Goal: Communication & Community: Answer question/provide support

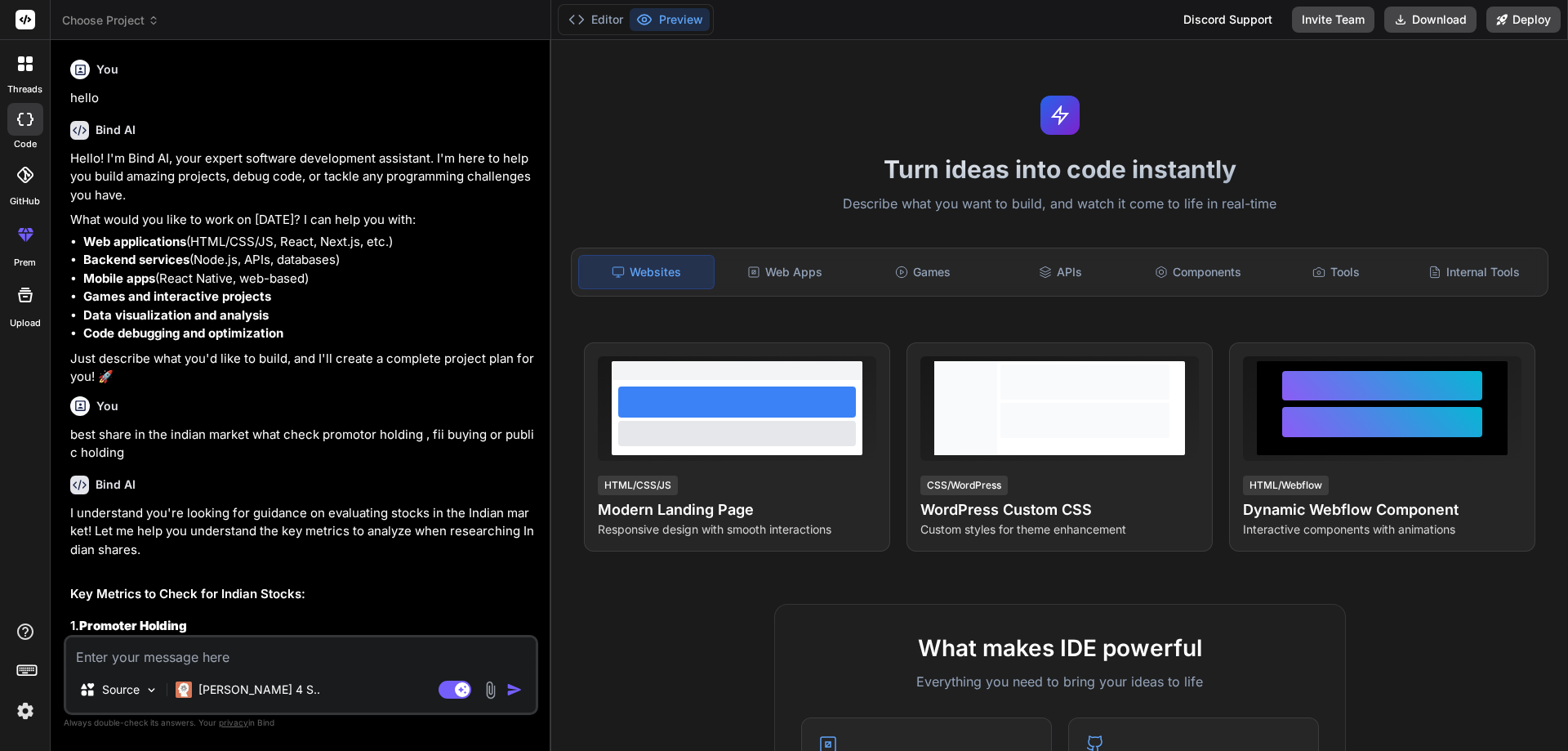
scroll to position [337, 0]
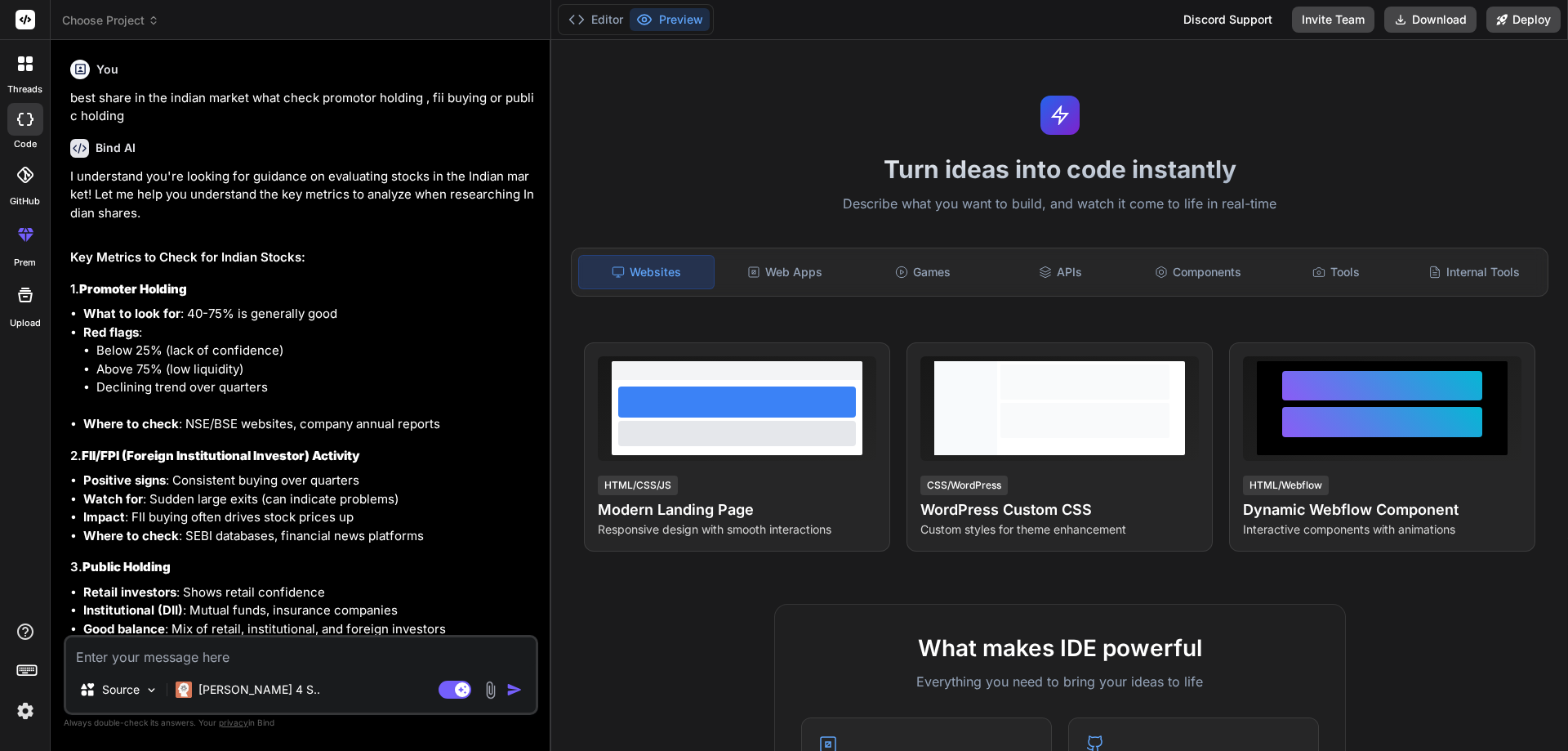
type textarea "• Will work on implement adjustments to the columns in the Critical analysis re…"
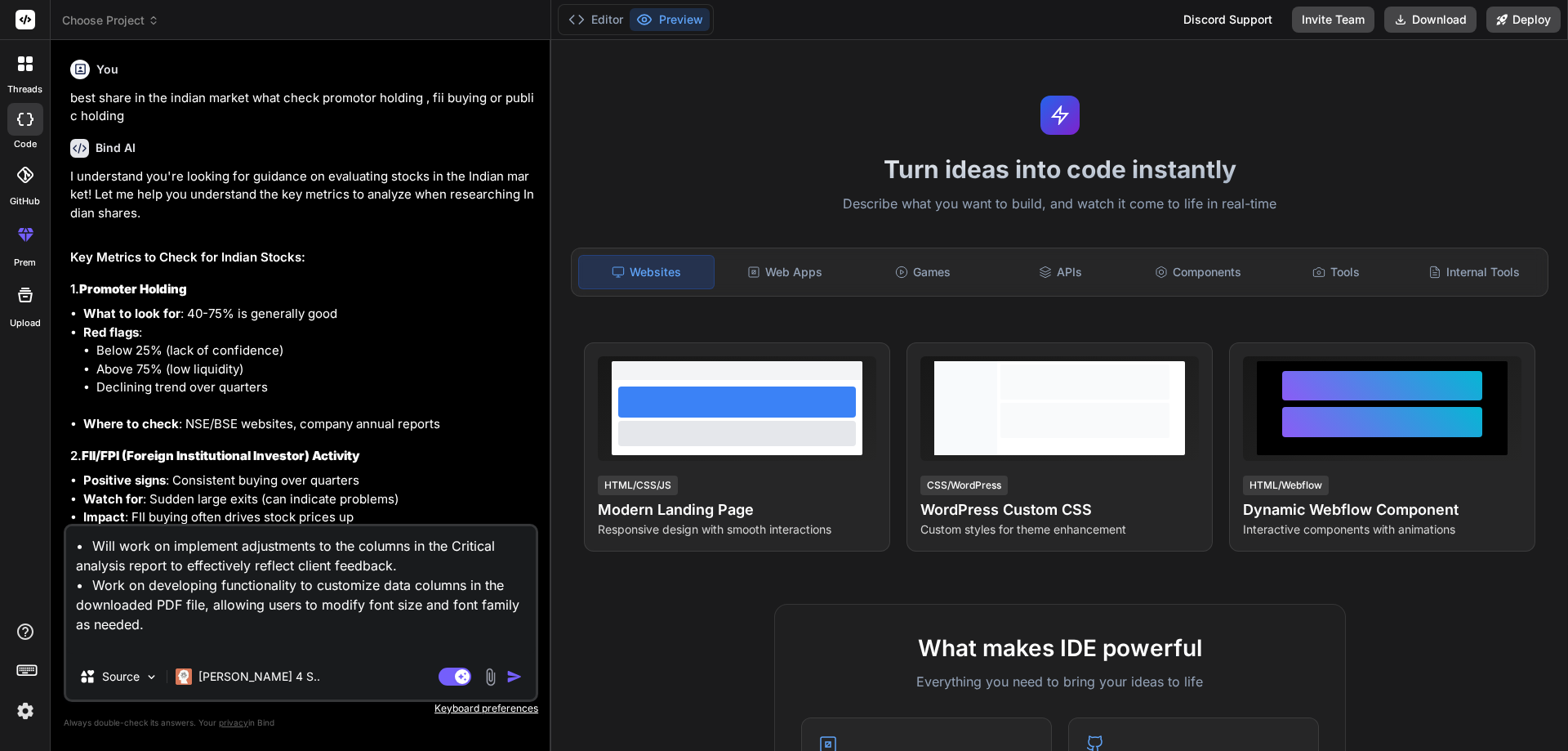
type textarea "x"
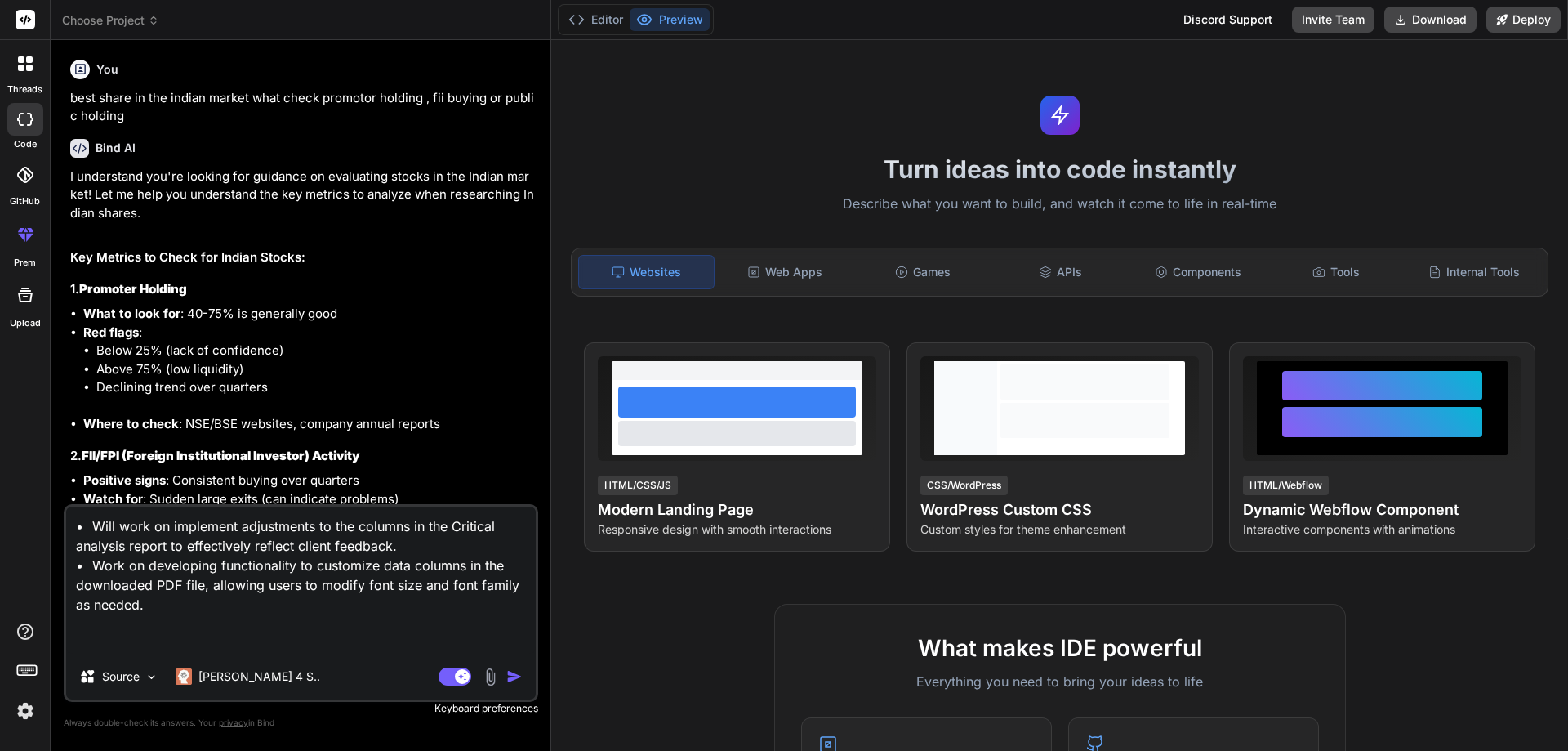
type textarea "• Will work on implement adjustments to the columns in the Critical analysis re…"
type textarea "x"
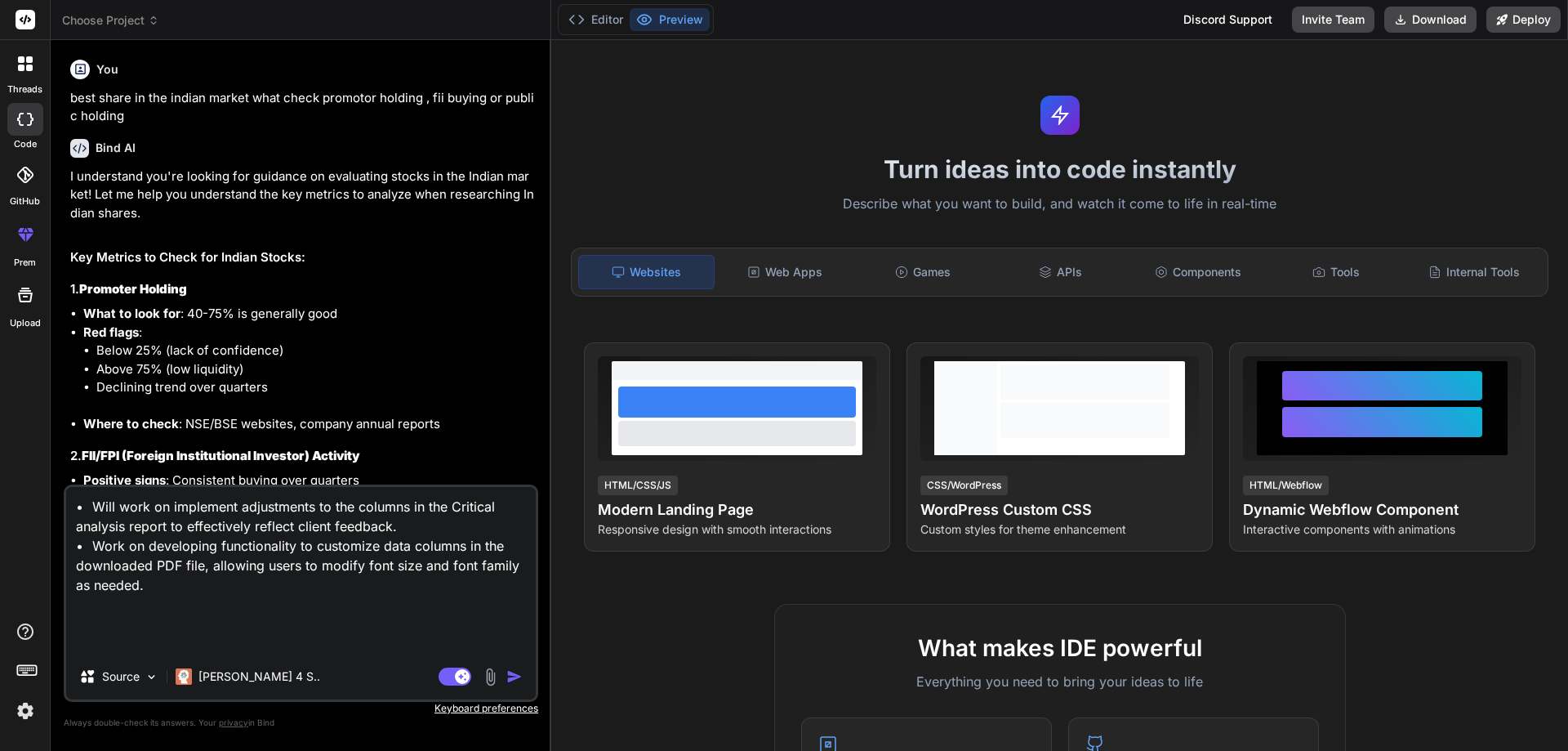
type textarea "• Will work on implement adjustments to the columns in the Critical analysis re…"
type textarea "x"
type textarea "• Will work on implement adjustments to the columns in the Critical analysis re…"
type textarea "x"
type textarea "• Will work on implement adjustments to the columns in the Critical analysis re…"
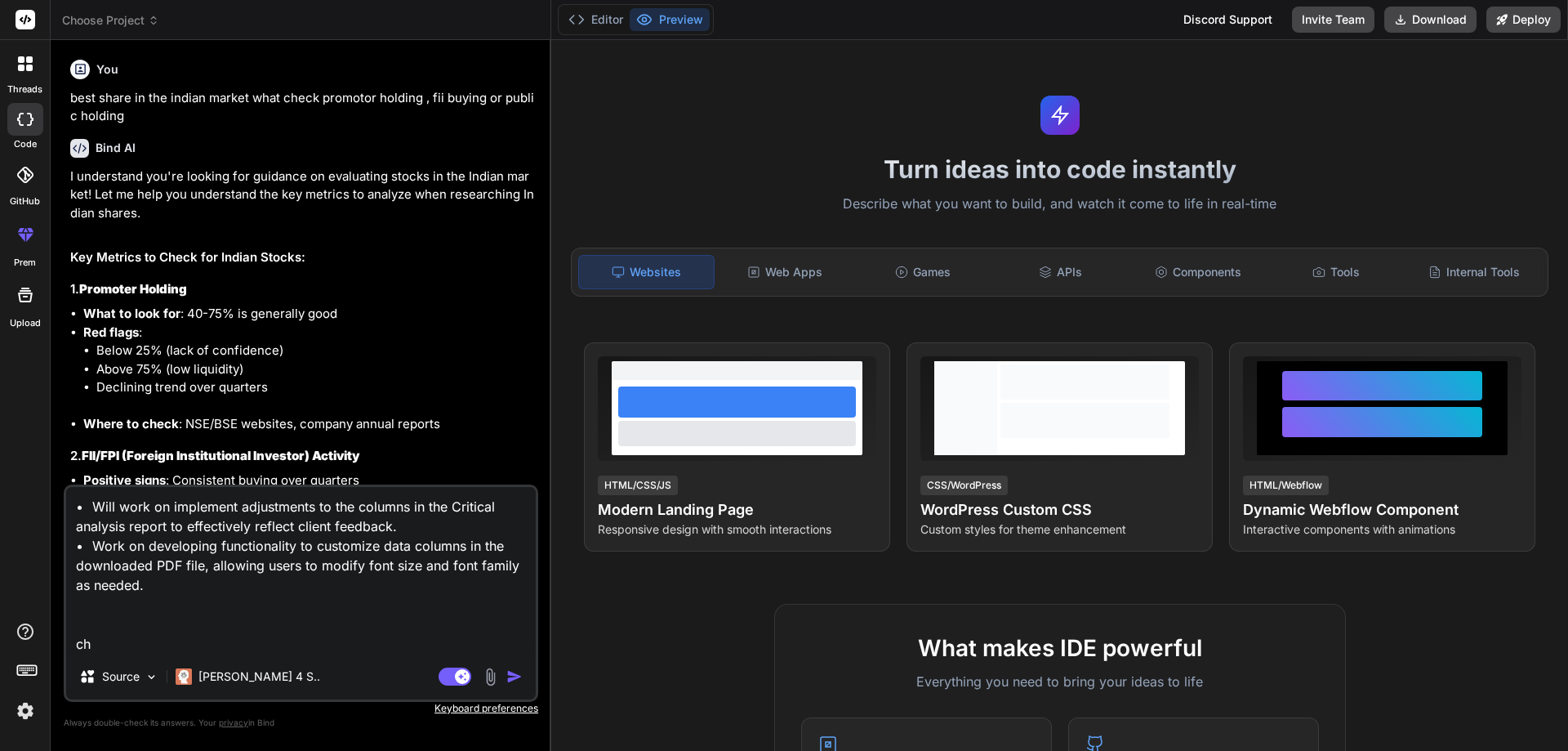
type textarea "x"
type textarea "• Will work on implement adjustments to the columns in the Critical analysis re…"
type textarea "x"
type textarea "• Will work on implement adjustments to the columns in the Critical analysis re…"
type textarea "x"
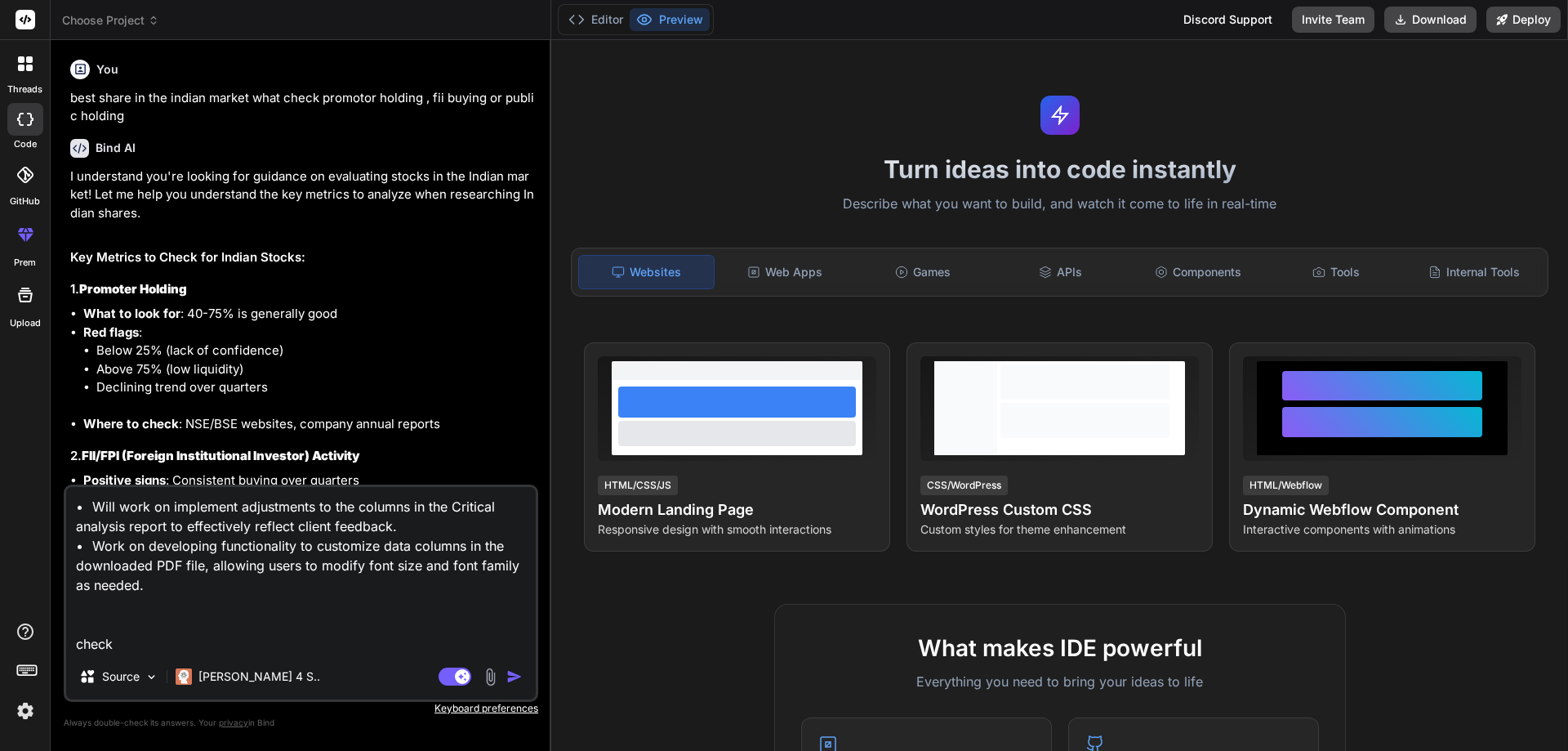
type textarea "• Will work on implement adjustments to the columns in the Critical analysis re…"
type textarea "x"
type textarea "• Will work on implement adjustments to the columns in the Critical analysis re…"
type textarea "x"
type textarea "• Will work on implement adjustments to the columns in the Critical analysis re…"
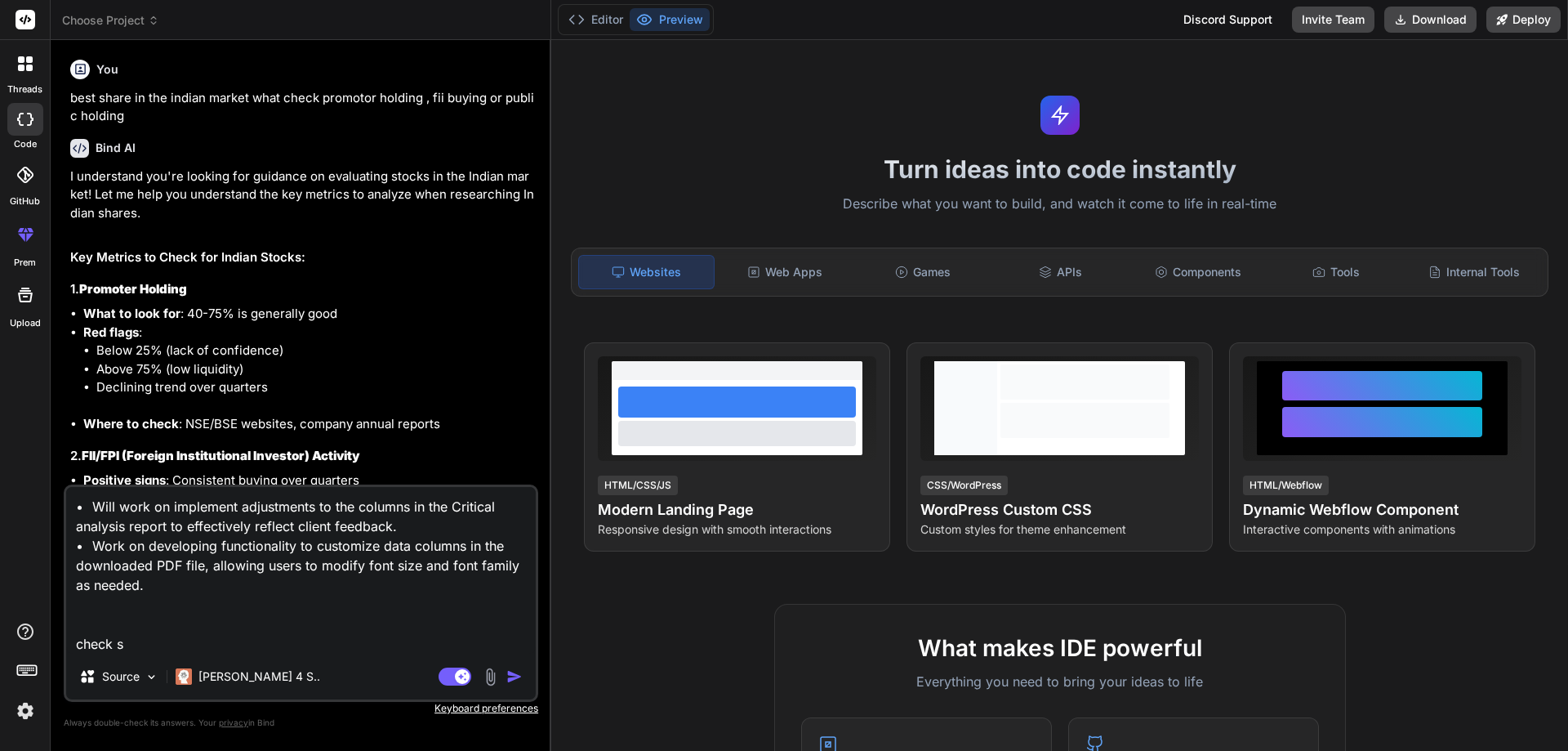
type textarea "x"
type textarea "• Will work on implement adjustments to the columns in the Critical analysis re…"
type textarea "x"
type textarea "• Will work on implement adjustments to the columns in the Critical analysis re…"
type textarea "x"
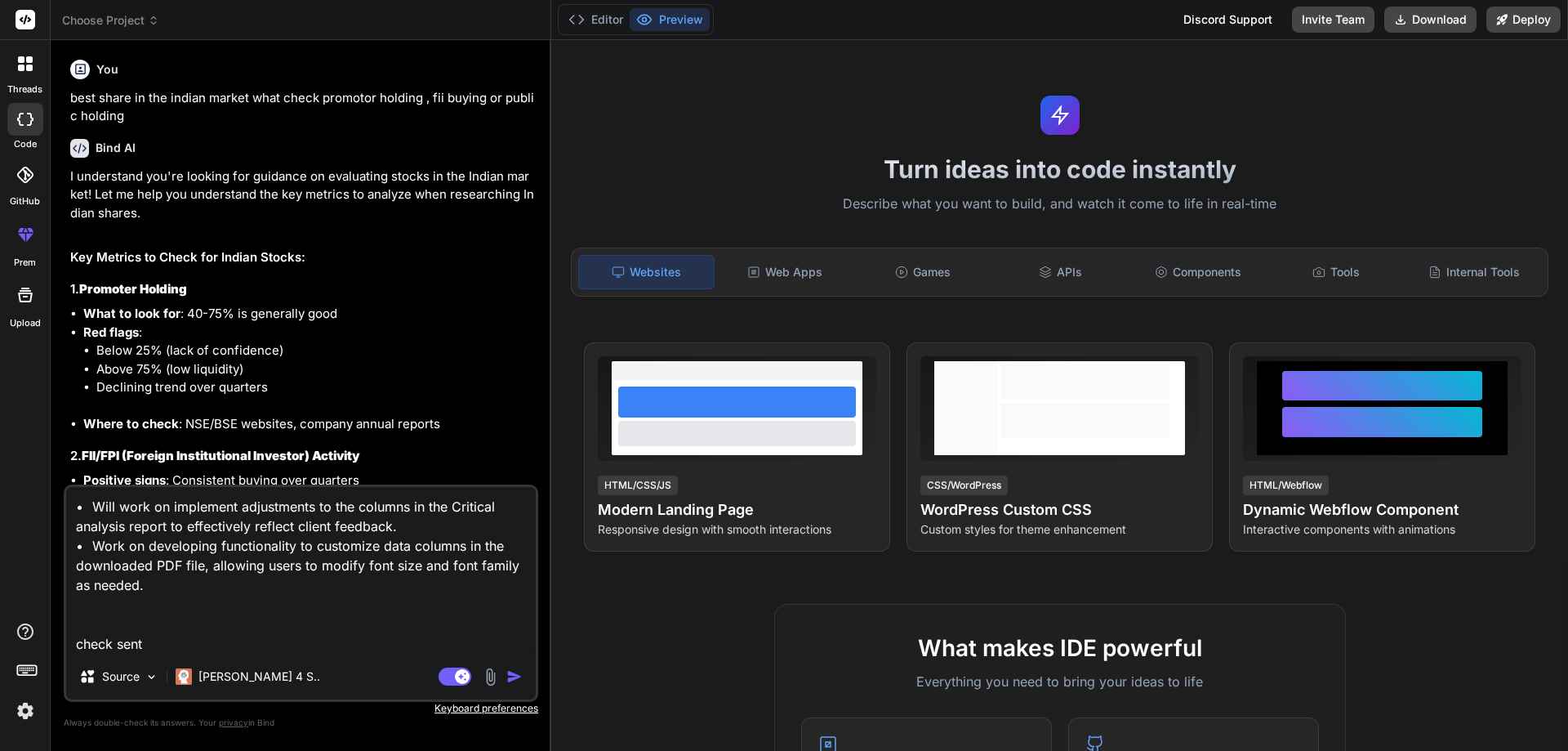
type textarea "• Will work on implement adjustments to the columns in the Critical analysis re…"
type textarea "x"
type textarea "• Will work on implement adjustments to the columns in the Critical analysis re…"
type textarea "x"
type textarea "• Will work on implement adjustments to the columns in the Critical analysis re…"
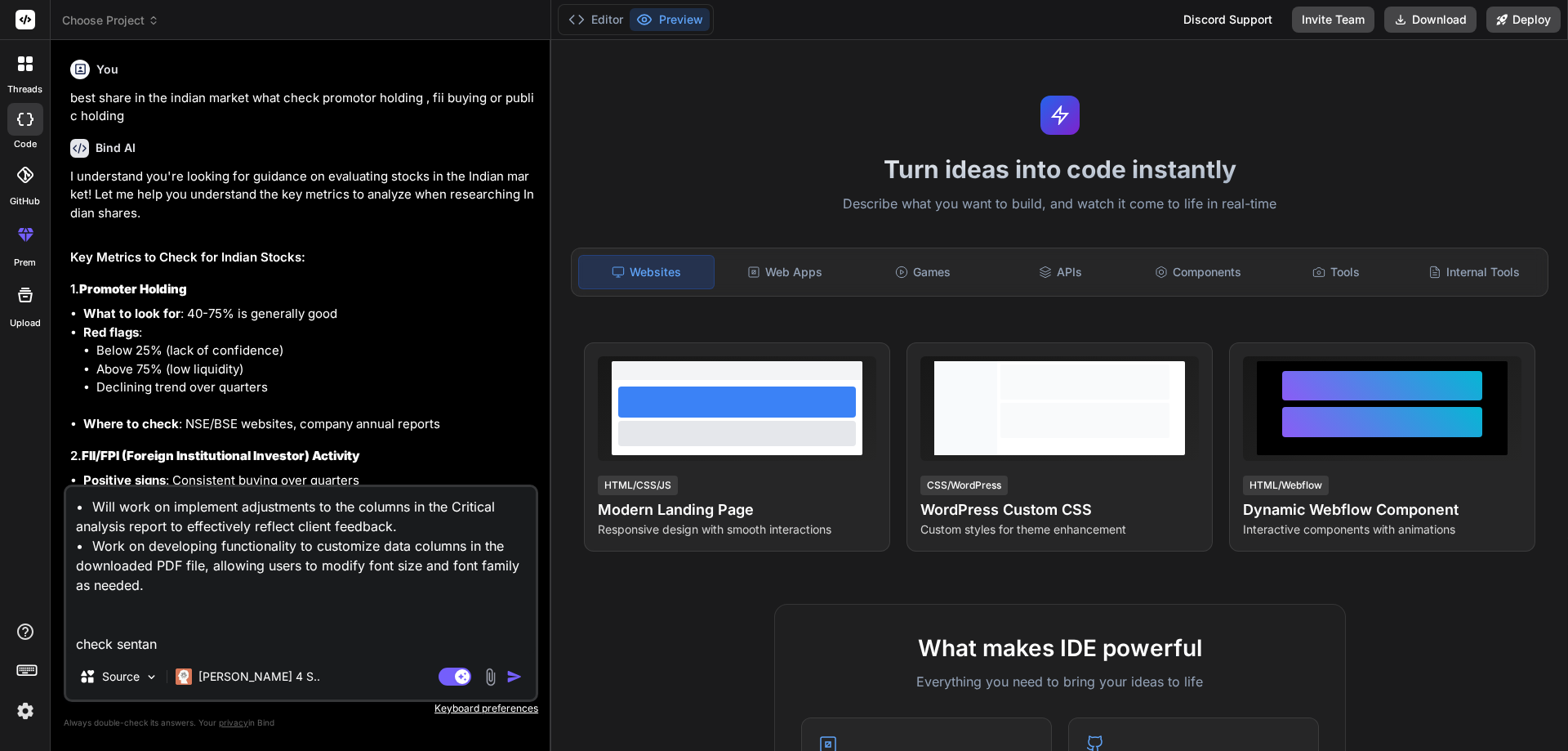
type textarea "x"
type textarea "• Will work on implement adjustments to the columns in the Critical analysis re…"
type textarea "x"
type textarea "• Will work on implement adjustments to the columns in the Critical analysis re…"
type textarea "x"
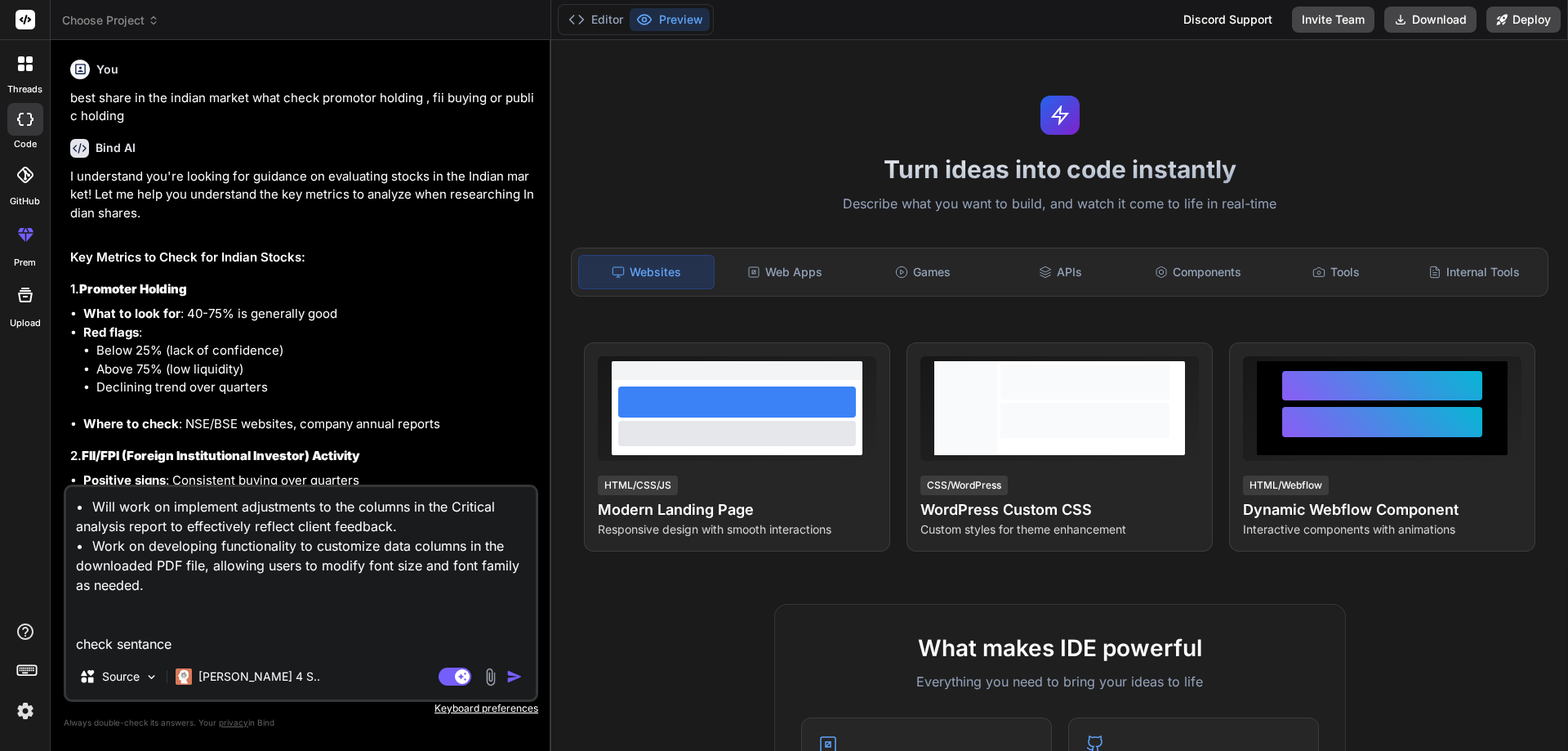
type textarea "• Will work on implement adjustments to the columns in the Critical analysis re…"
type textarea "x"
type textarea "• Will work on implement adjustments to the columns in the Critical analysis re…"
type textarea "x"
type textarea "• Will work on implement adjustments to the columns in the Critical analysis re…"
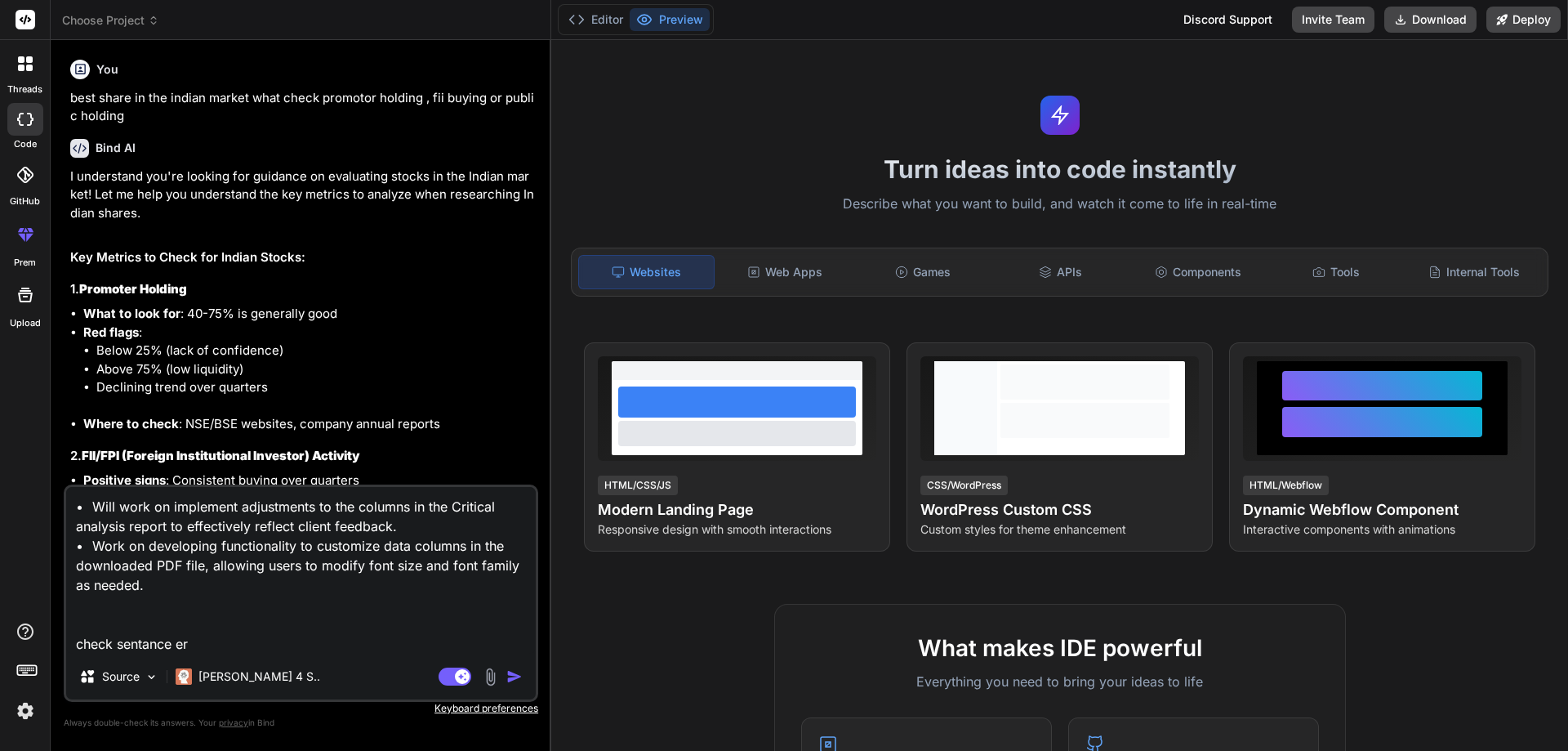
type textarea "x"
type textarea "• Will work on implement adjustments to the columns in the Critical analysis re…"
type textarea "x"
type textarea "• Will work on implement adjustments to the columns in the Critical analysis re…"
type textarea "x"
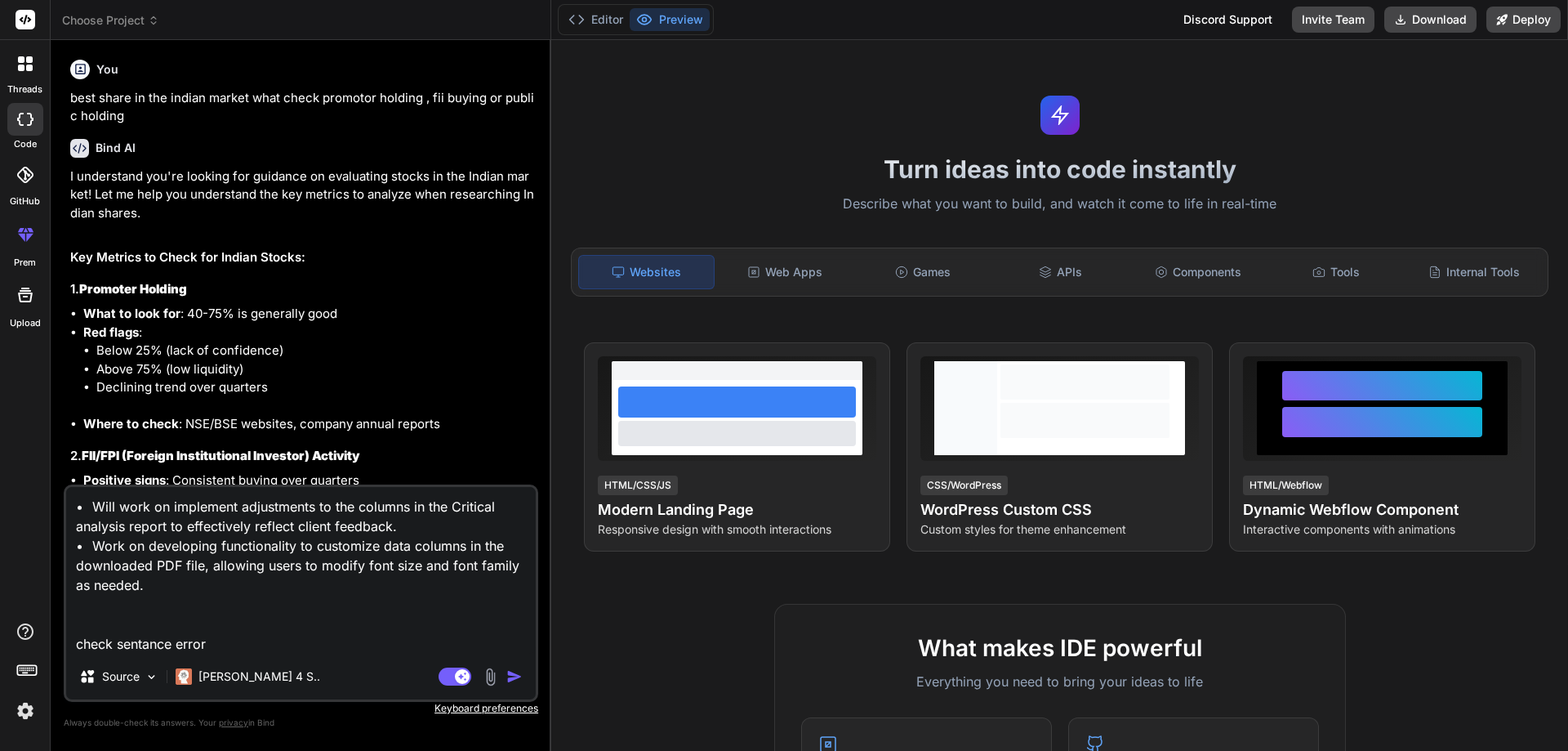
type textarea "• Will work on implement adjustments to the columns in the Critical analysis re…"
type textarea "x"
type textarea "• Will work on implement adjustments to the columns in the Critical analysis re…"
type textarea "x"
type textarea "• Will work on implement adjustments to the columns in the Critical analysis re…"
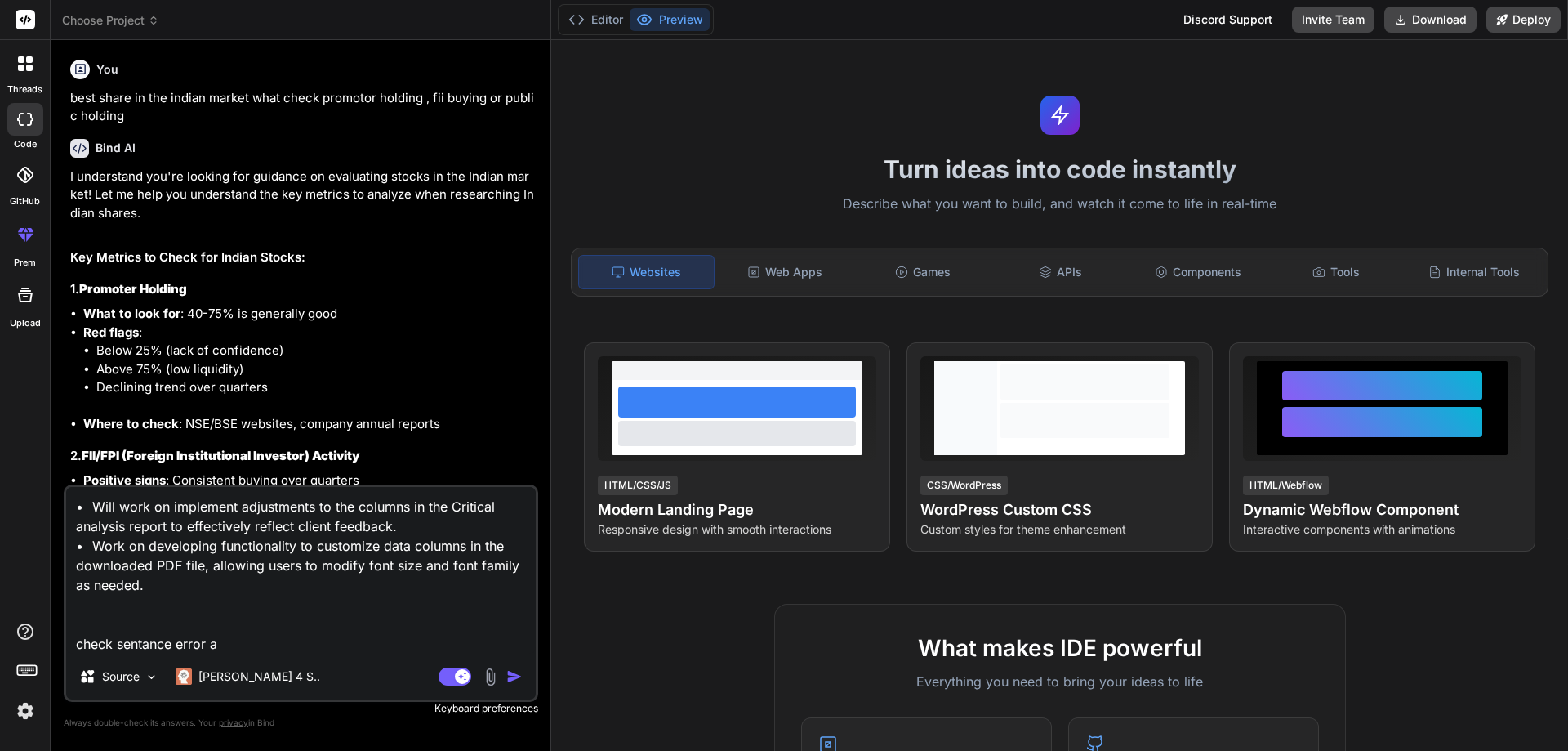
type textarea "x"
type textarea "• Will work on implement adjustments to the columns in the Critical analysis re…"
type textarea "x"
type textarea "• Will work on implement adjustments to the columns in the Critical analysis re…"
type textarea "x"
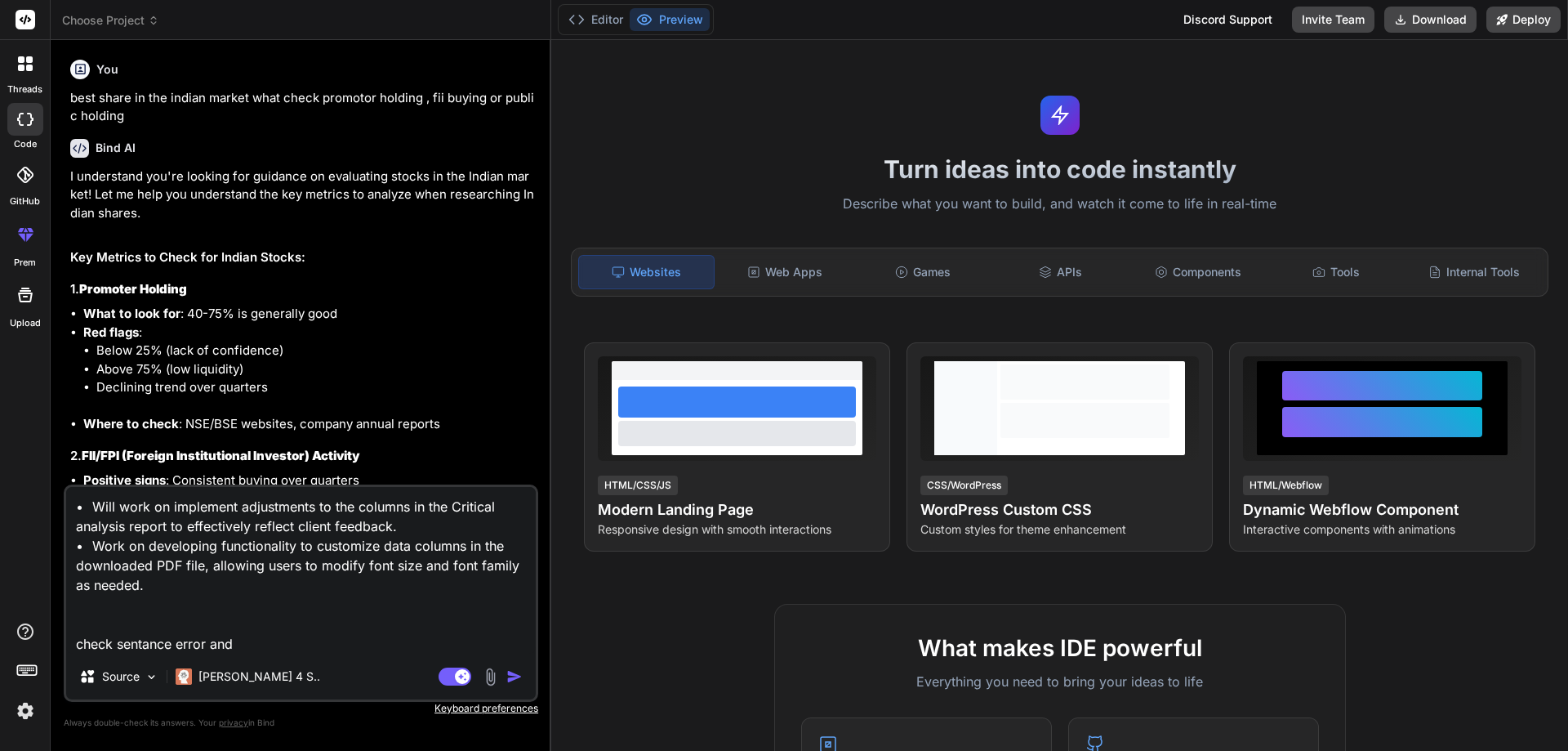
type textarea "• Will work on implement adjustments to the columns in the Critical analysis re…"
type textarea "x"
type textarea "• Will work on implement adjustments to the columns in the Critical analysis re…"
type textarea "x"
type textarea "• Will work on implement adjustments to the columns in the Critical analysis re…"
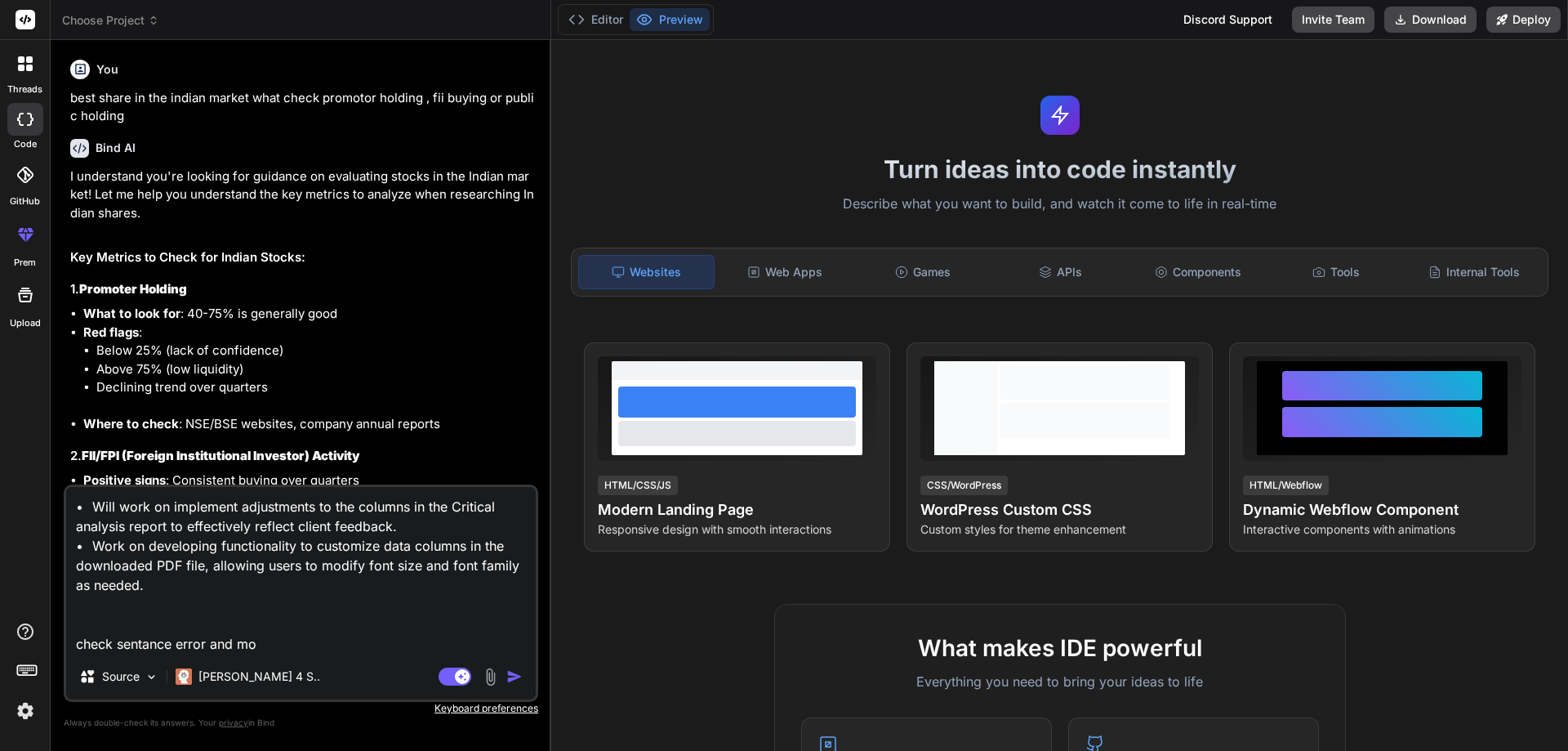
type textarea "x"
type textarea "• Will work on implement adjustments to the columns in the Critical analysis re…"
type textarea "x"
type textarea "• Will work on implement adjustments to the columns in the Critical analysis re…"
type textarea "x"
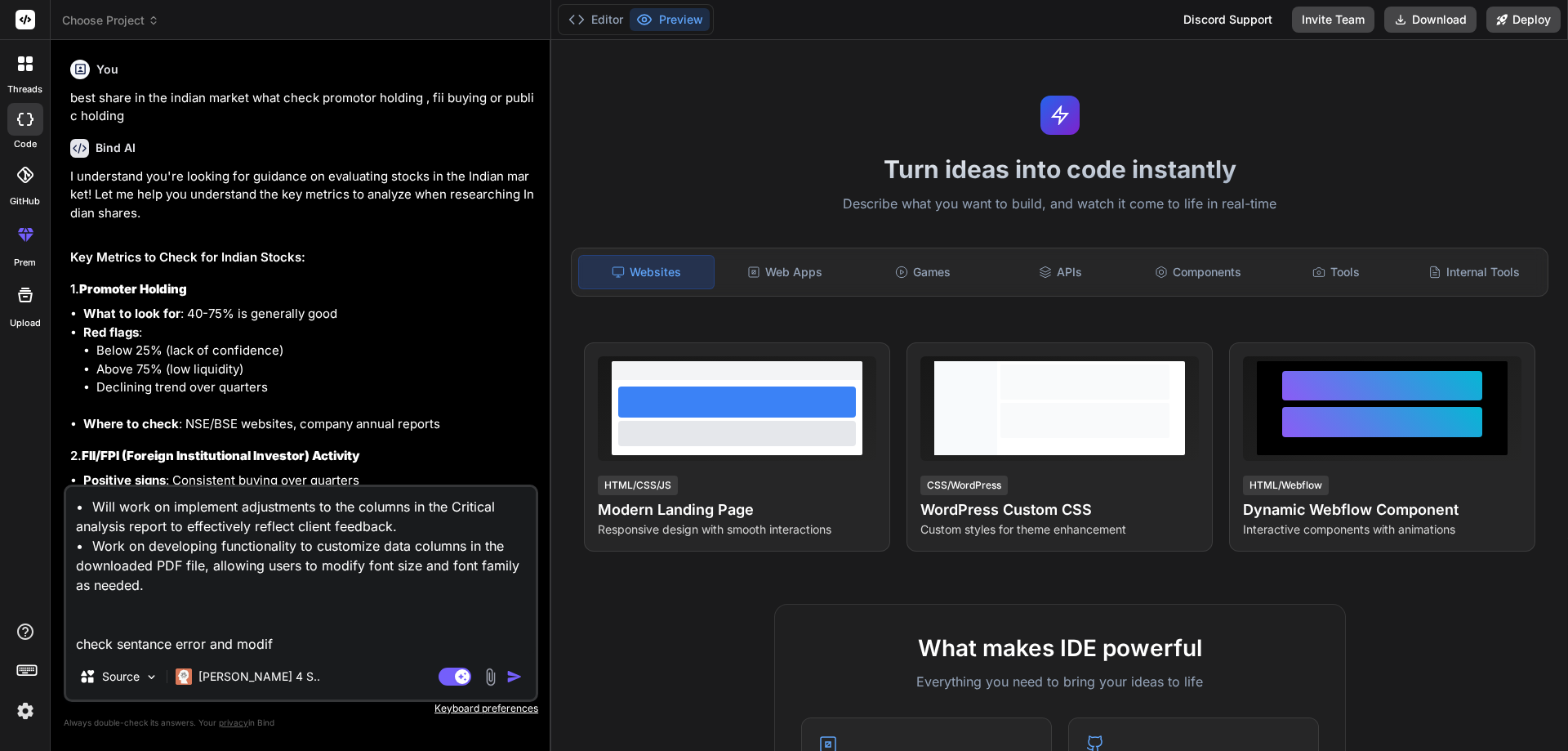
type textarea "• Will work on implement adjustments to the columns in the Critical analysis re…"
type textarea "x"
type textarea "• Will work on implement adjustments to the columns in the Critical analysis re…"
type textarea "x"
type textarea "• Will work on implement adjustments to the columns in the Critical analysis re…"
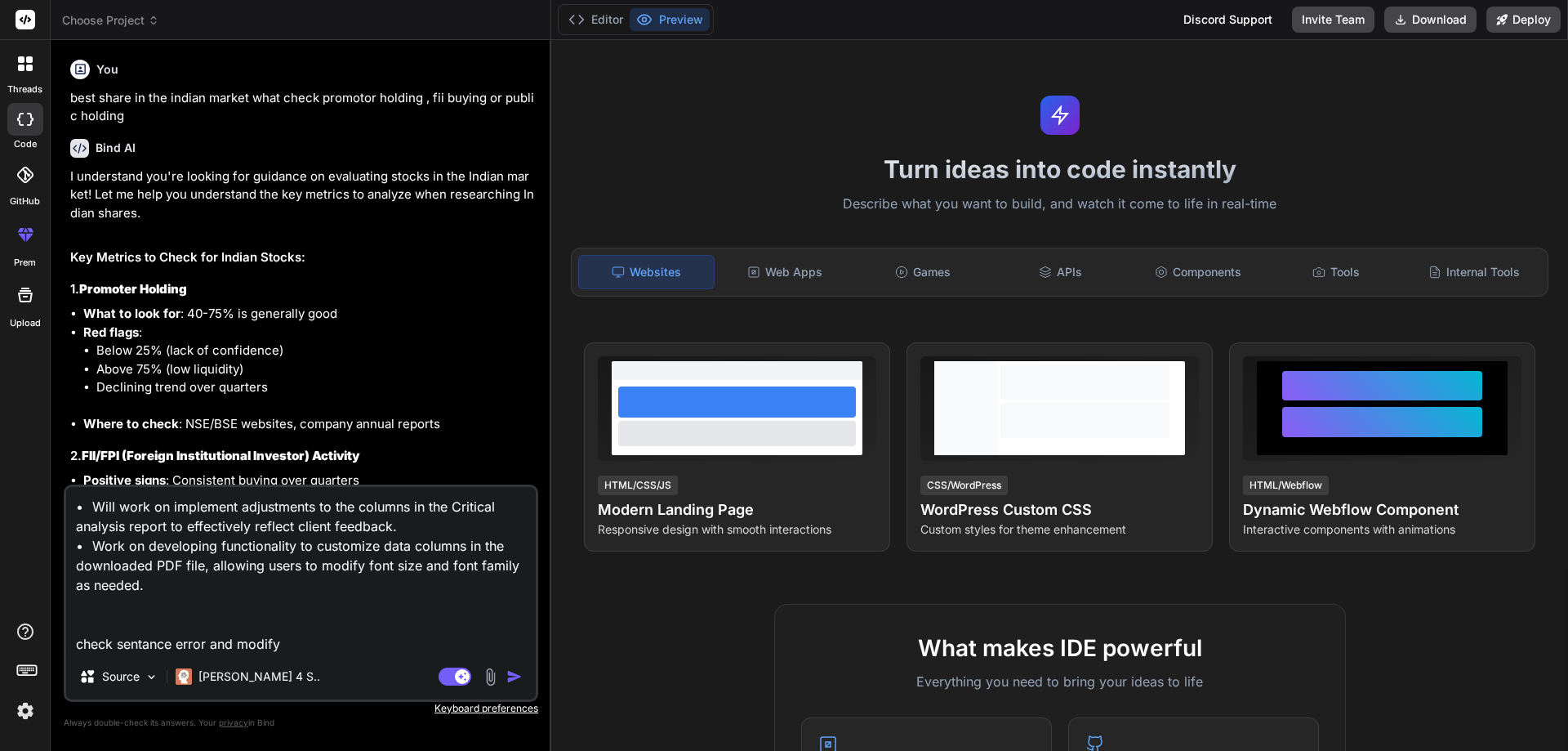
type textarea "x"
type textarea "• Will work on implement adjustments to the columns in the Critical analysis re…"
type textarea "x"
type textarea "• Will work on implement adjustments to the columns in the Critical analysis re…"
type textarea "x"
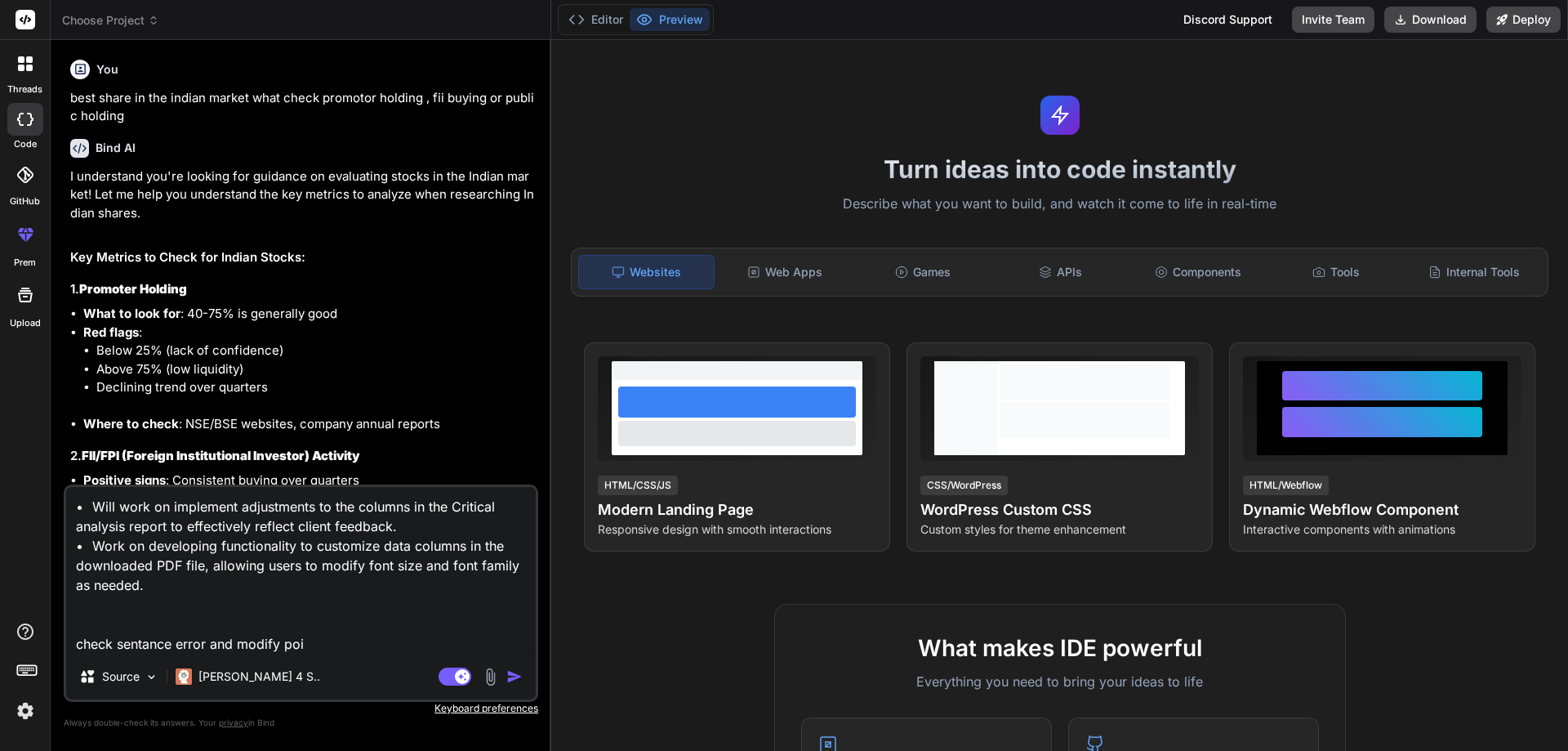
type textarea "• Will work on implement adjustments to the columns in the Critical analysis re…"
type textarea "x"
type textarea "• Will work on implement adjustments to the columns in the Critical analysis re…"
type textarea "x"
type textarea "• Will work on implement adjustments to the columns in the Critical analysis re…"
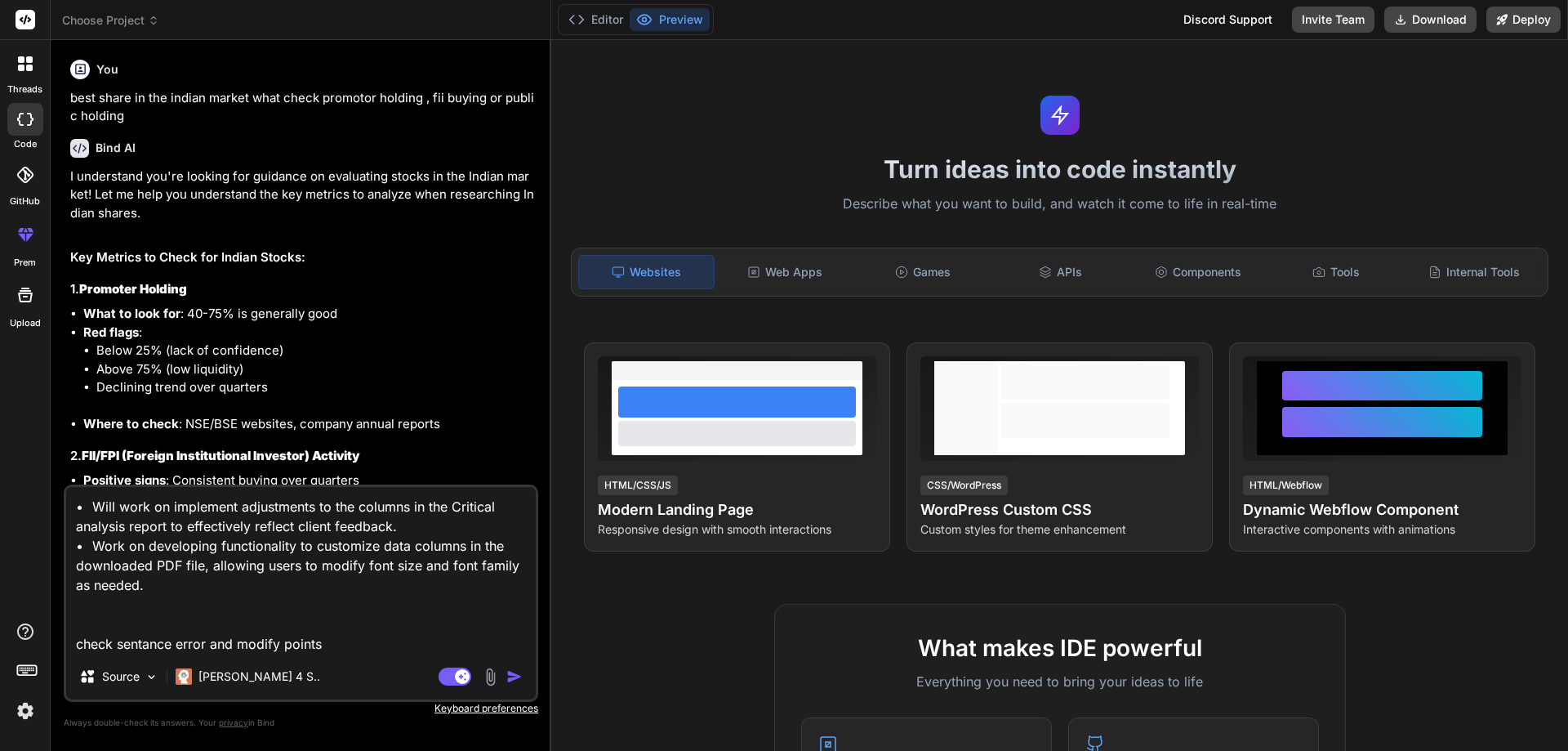
type textarea "x"
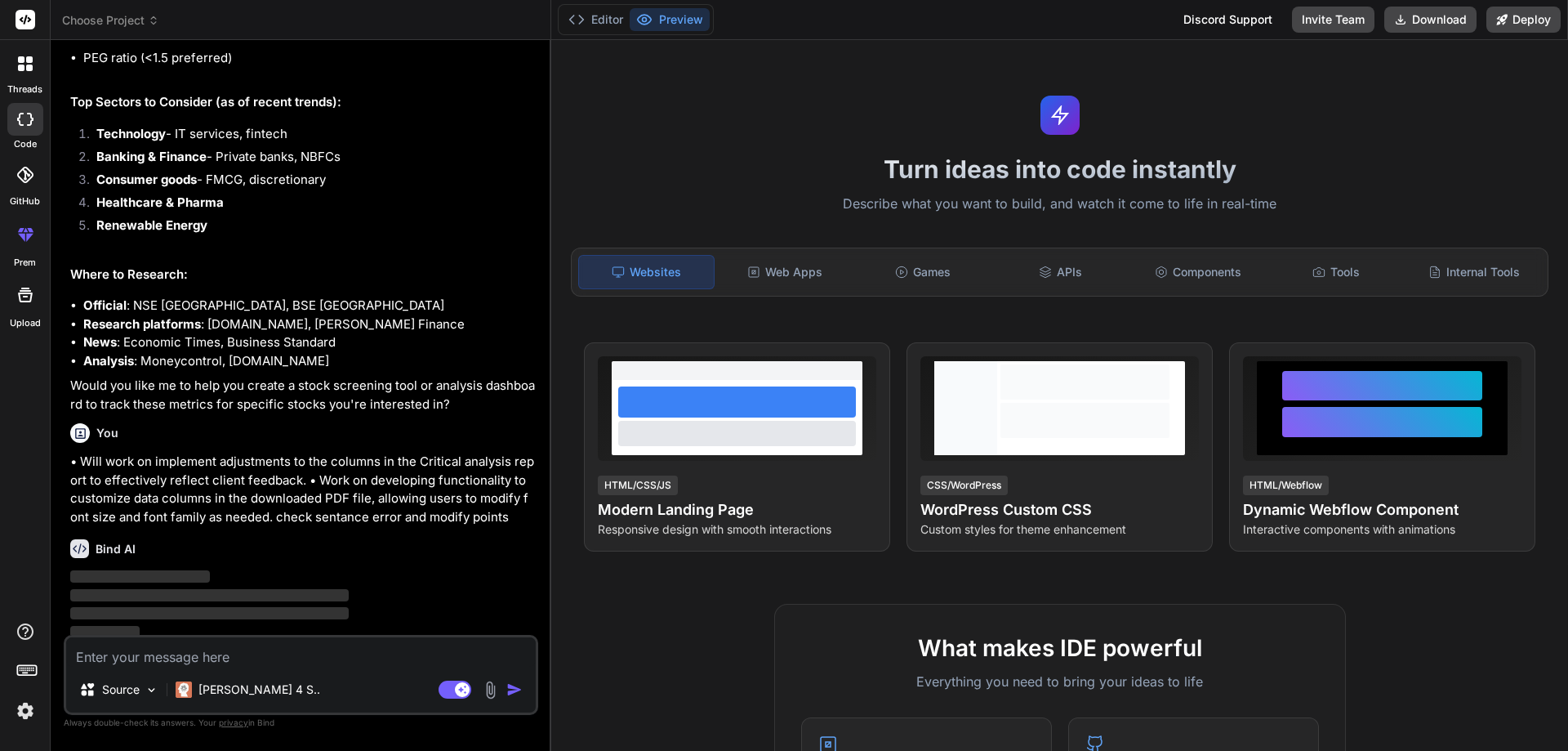
scroll to position [1214, 0]
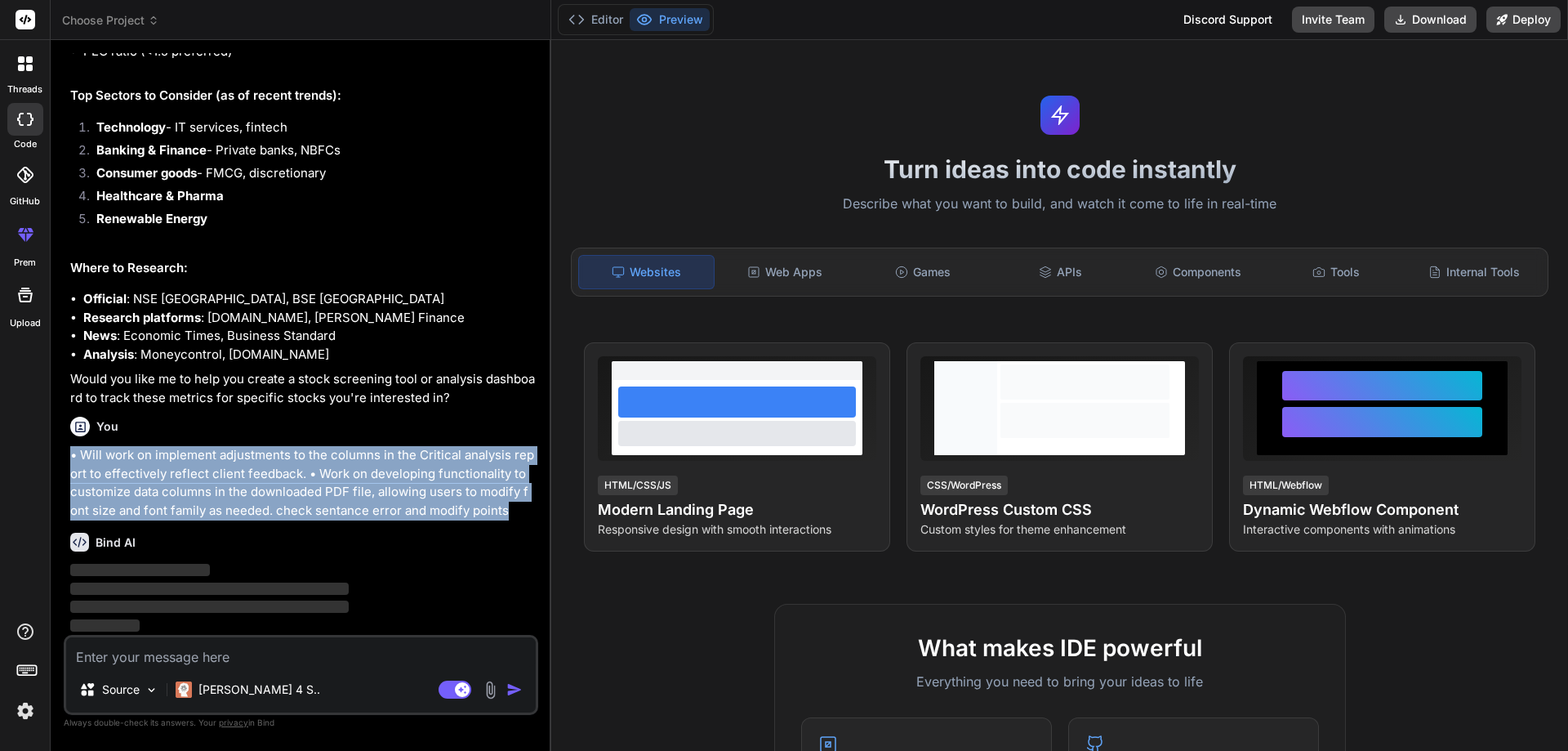
drag, startPoint x: 493, startPoint y: 512, endPoint x: 72, endPoint y: 462, distance: 424.0
click at [72, 462] on p "• Will work on implement adjustments to the columns in the Critical analysis re…" at bounding box center [303, 482] width 465 height 73
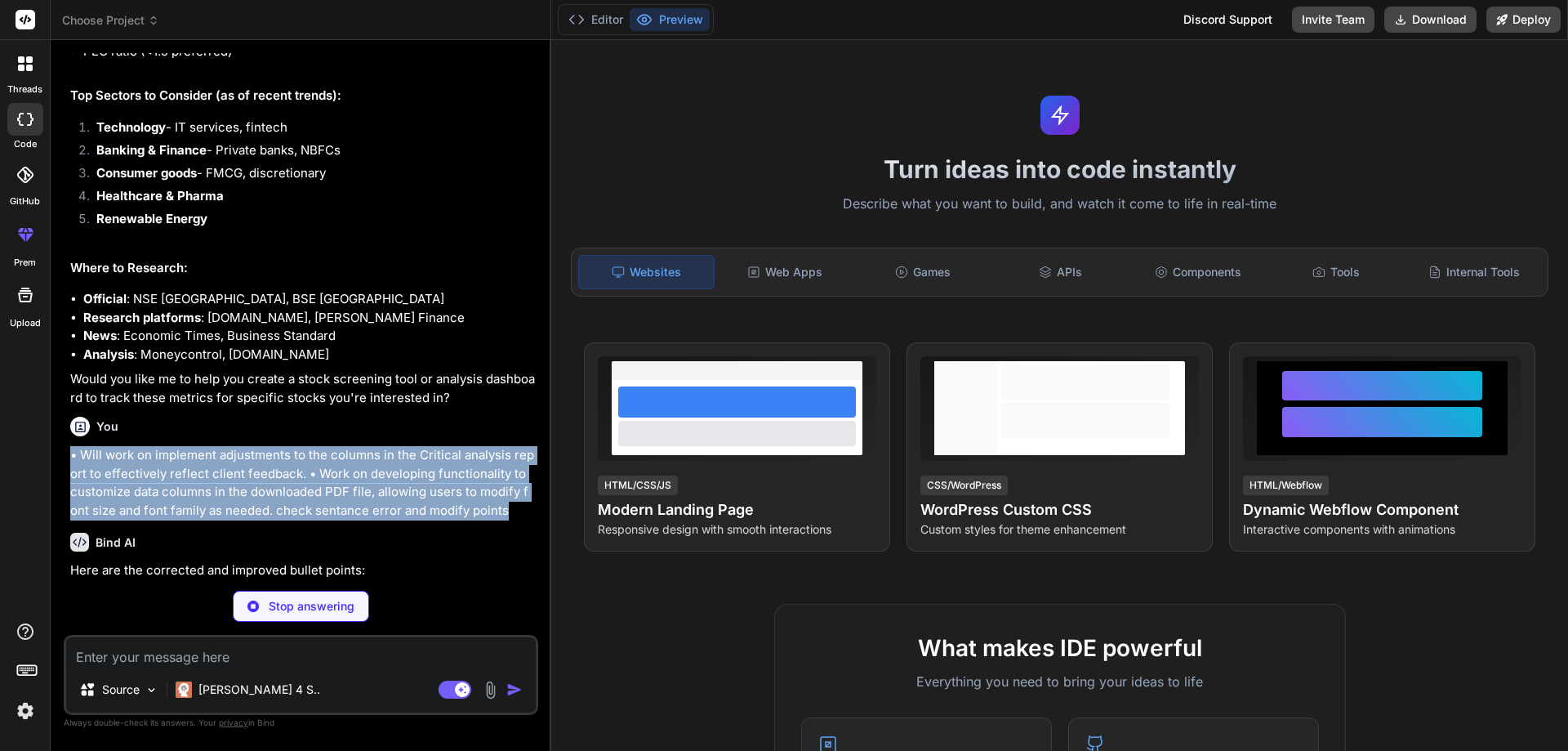
copy p "• Will work on implement adjustments to the columns in the Critical analysis re…"
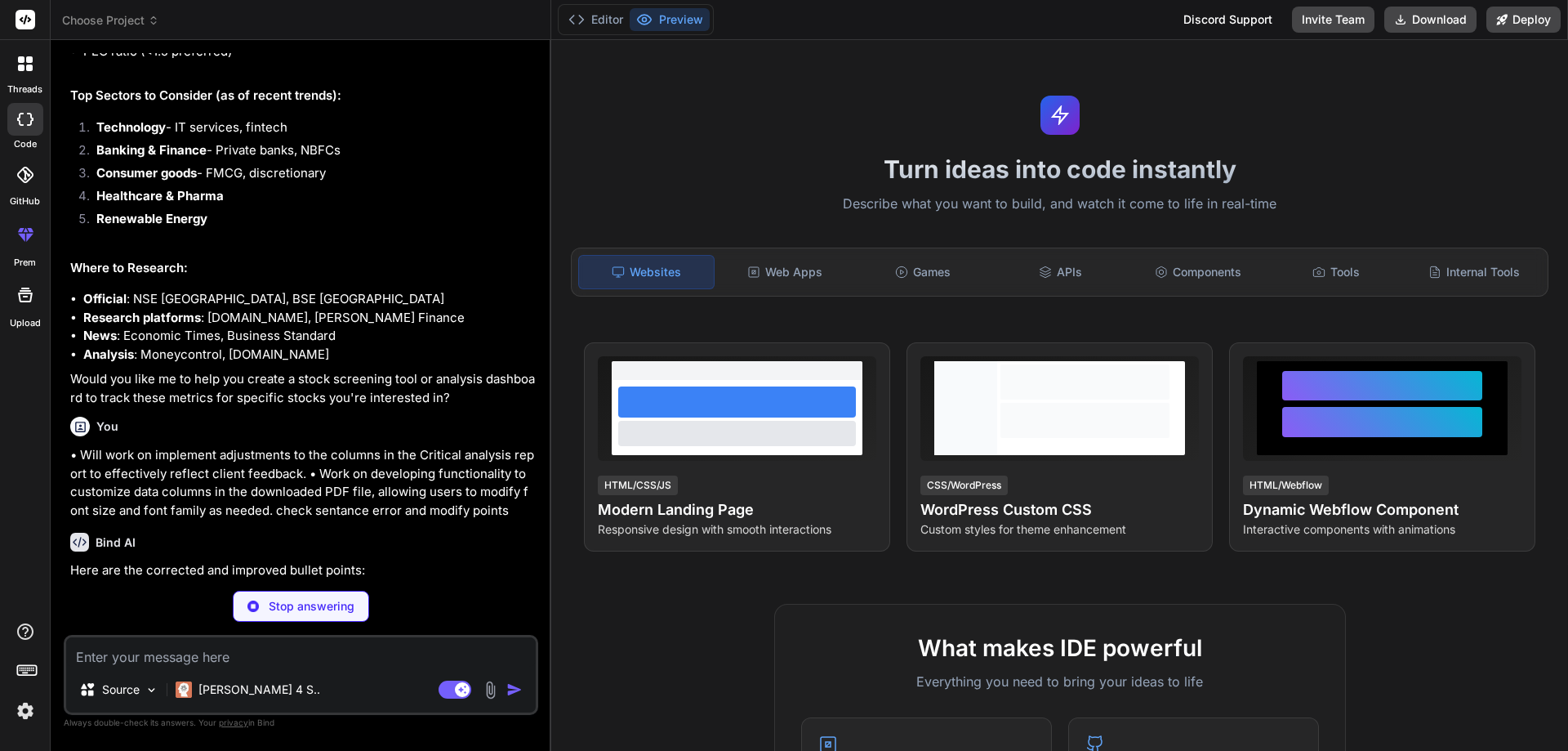
click at [294, 611] on p "Stop answering" at bounding box center [312, 605] width 86 height 16
type textarea "x"
click at [237, 638] on textarea at bounding box center [301, 652] width 469 height 29
type textarea "v"
type textarea "x"
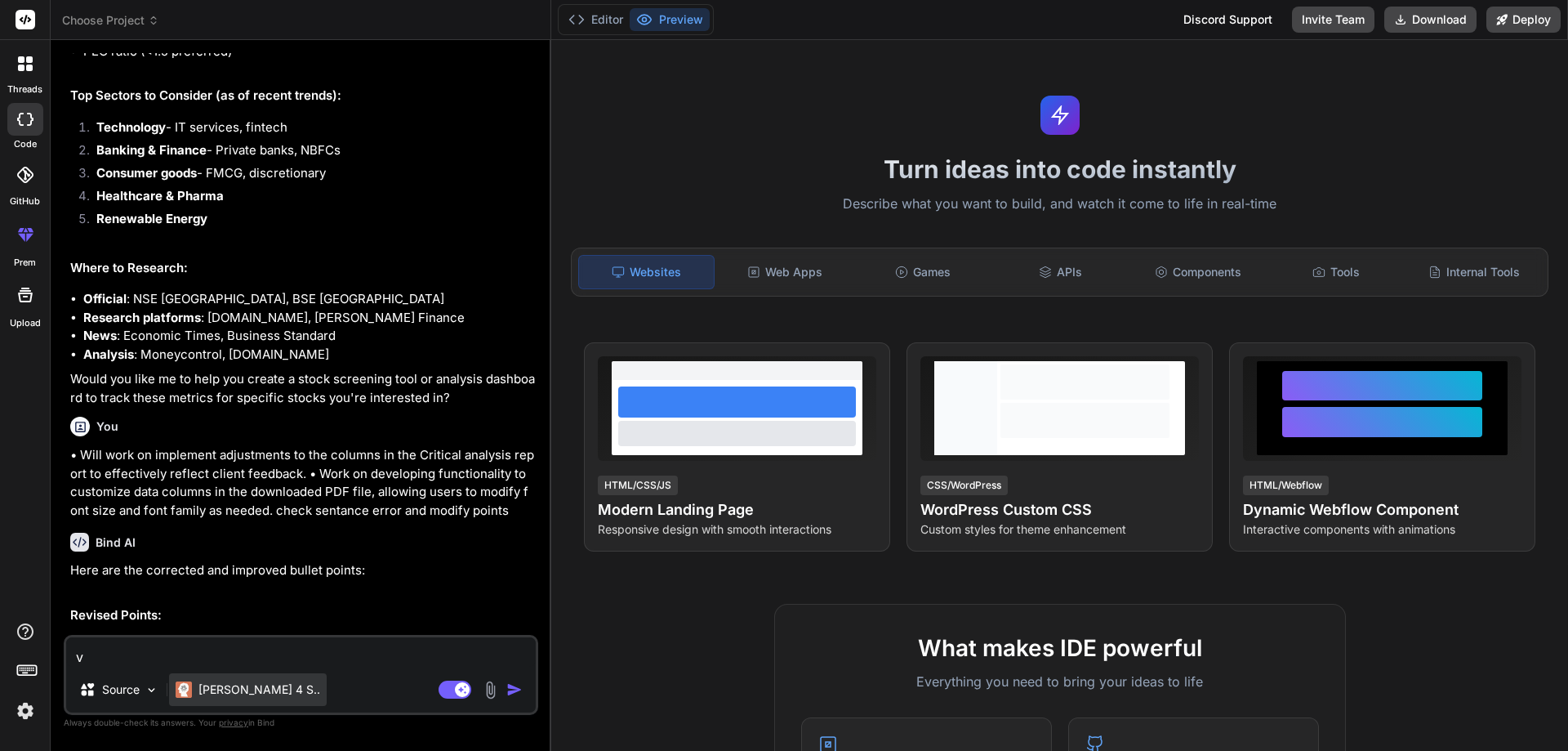
type textarea "x"
paste textarea "• Will work on implement adjustments to the columns in the Critical analysis re…"
type textarea "• Will work on implement adjustments to the columns in the Critical analysis re…"
type textarea "x"
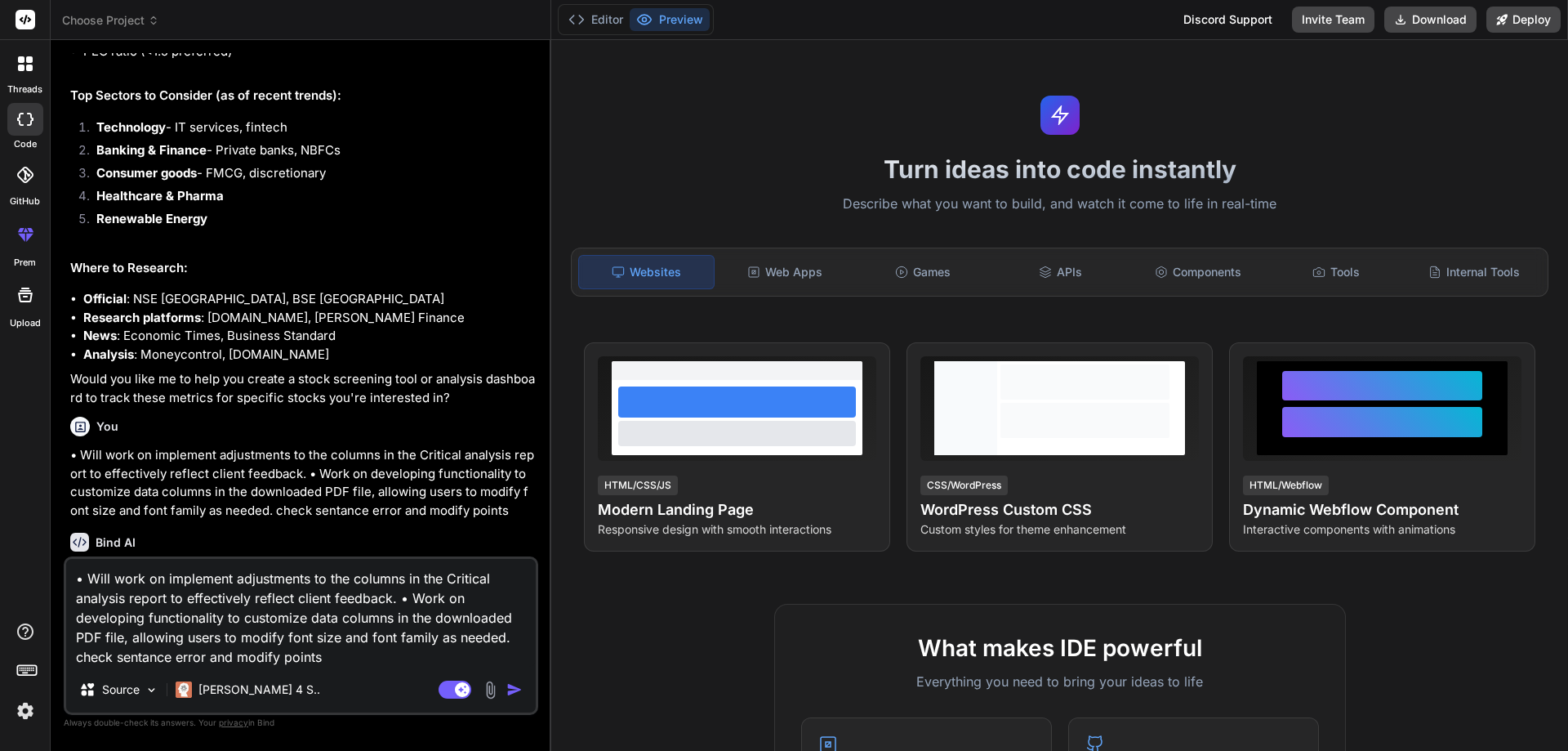
click at [282, 661] on textarea "• Will work on implement adjustments to the columns in the Critical analysis re…" at bounding box center [301, 612] width 469 height 108
type textarea "• Will work on implement adjustments to the columns in the Critical analysis re…"
type textarea "x"
type textarea "• Will work on implement adjustments to the columns in the Critical analysis re…"
type textarea "x"
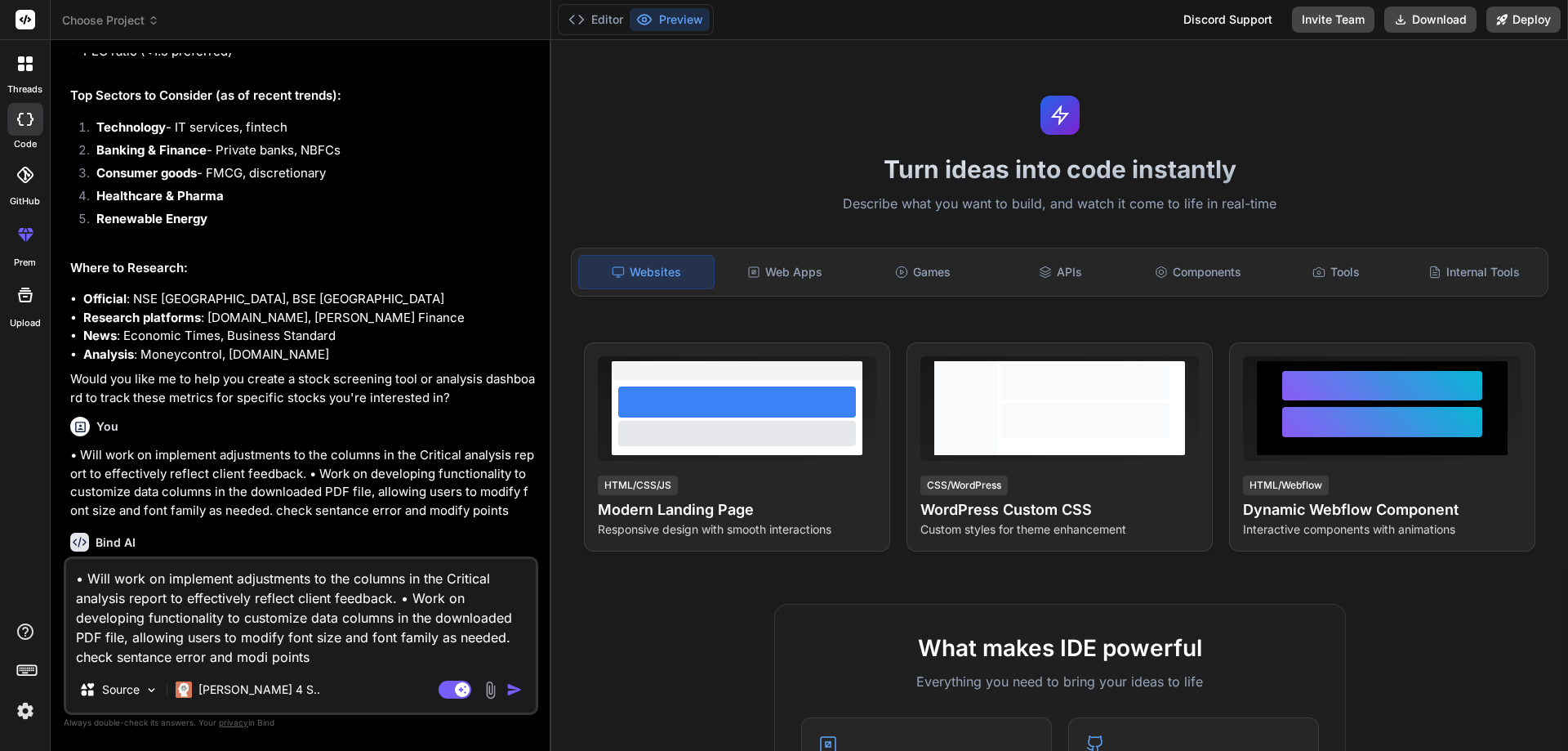
type textarea "• Will work on implement adjustments to the columns in the Critical analysis re…"
type textarea "x"
type textarea "• Will work on implement adjustments to the columns in the Critical analysis re…"
type textarea "x"
type textarea "• Will work on implement adjustments to the columns in the Critical analysis re…"
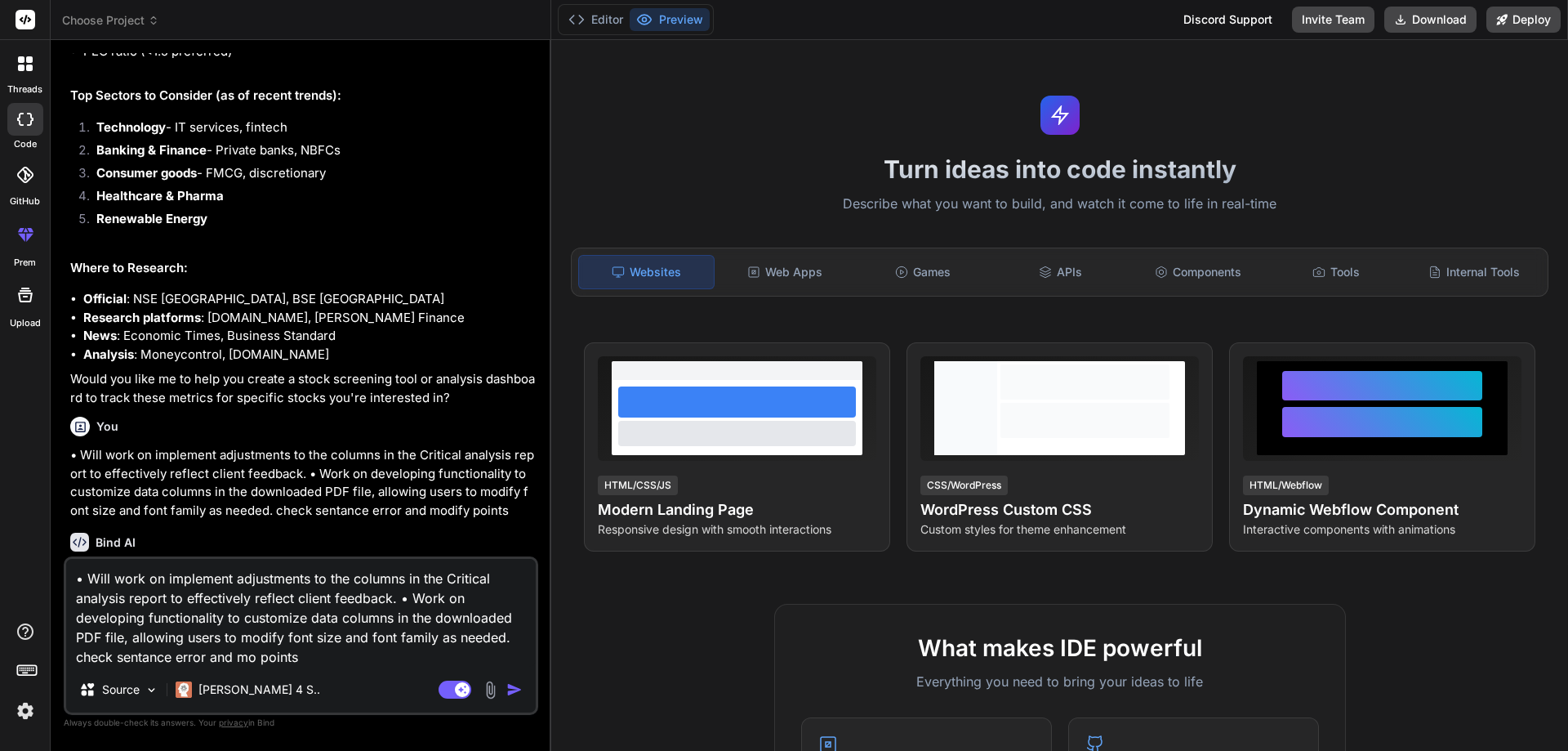
type textarea "x"
type textarea "• Will work on implement adjustments to the columns in the Critical analysis re…"
type textarea "x"
type textarea "• Will work on implement adjustments to the columns in the Critical analysis re…"
type textarea "x"
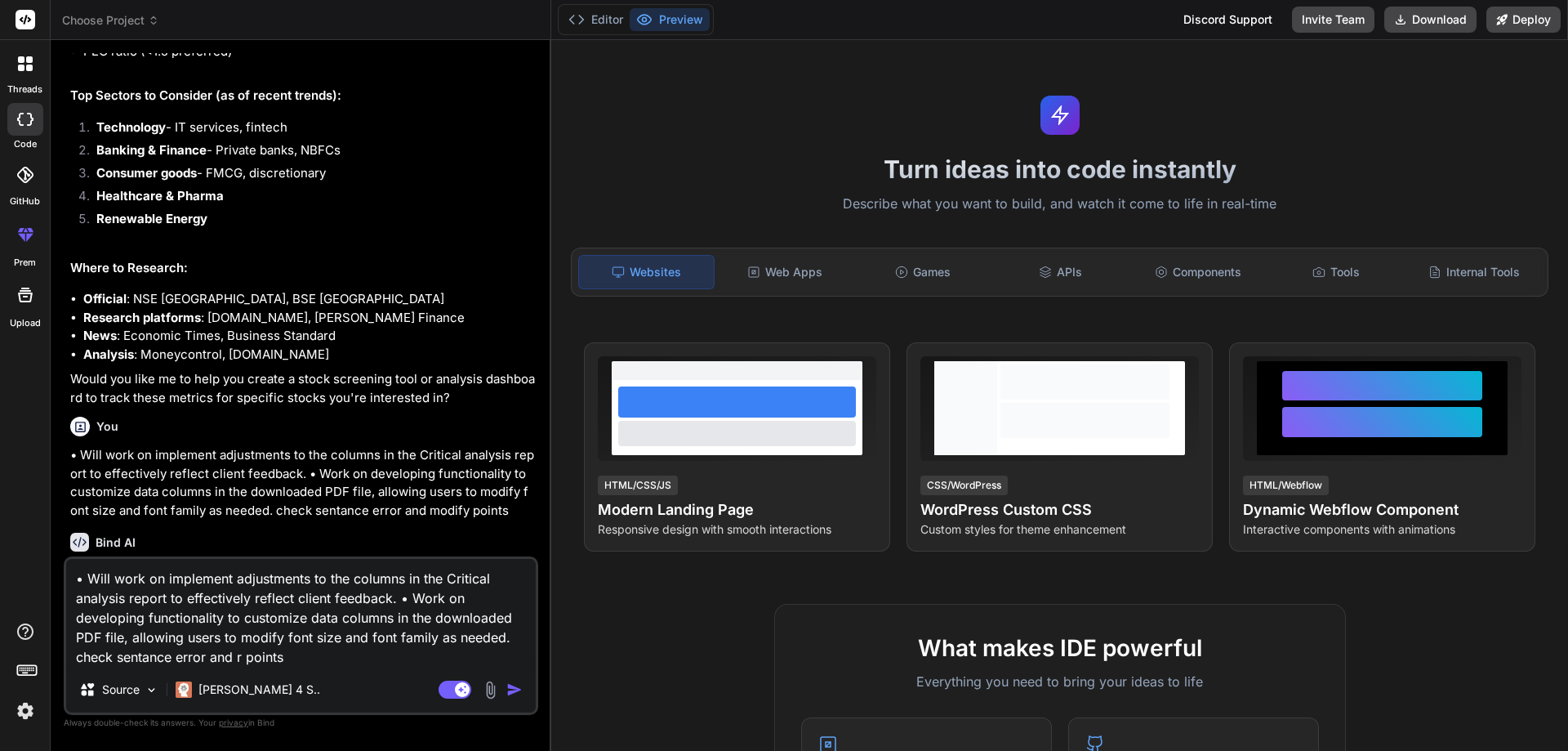
type textarea "• Will work on implement adjustments to the columns in the Critical analysis re…"
type textarea "x"
type textarea "• Will work on implement adjustments to the columns in the Critical analysis re…"
type textarea "x"
type textarea "• Will work on implement adjustments to the columns in the Critical analysis re…"
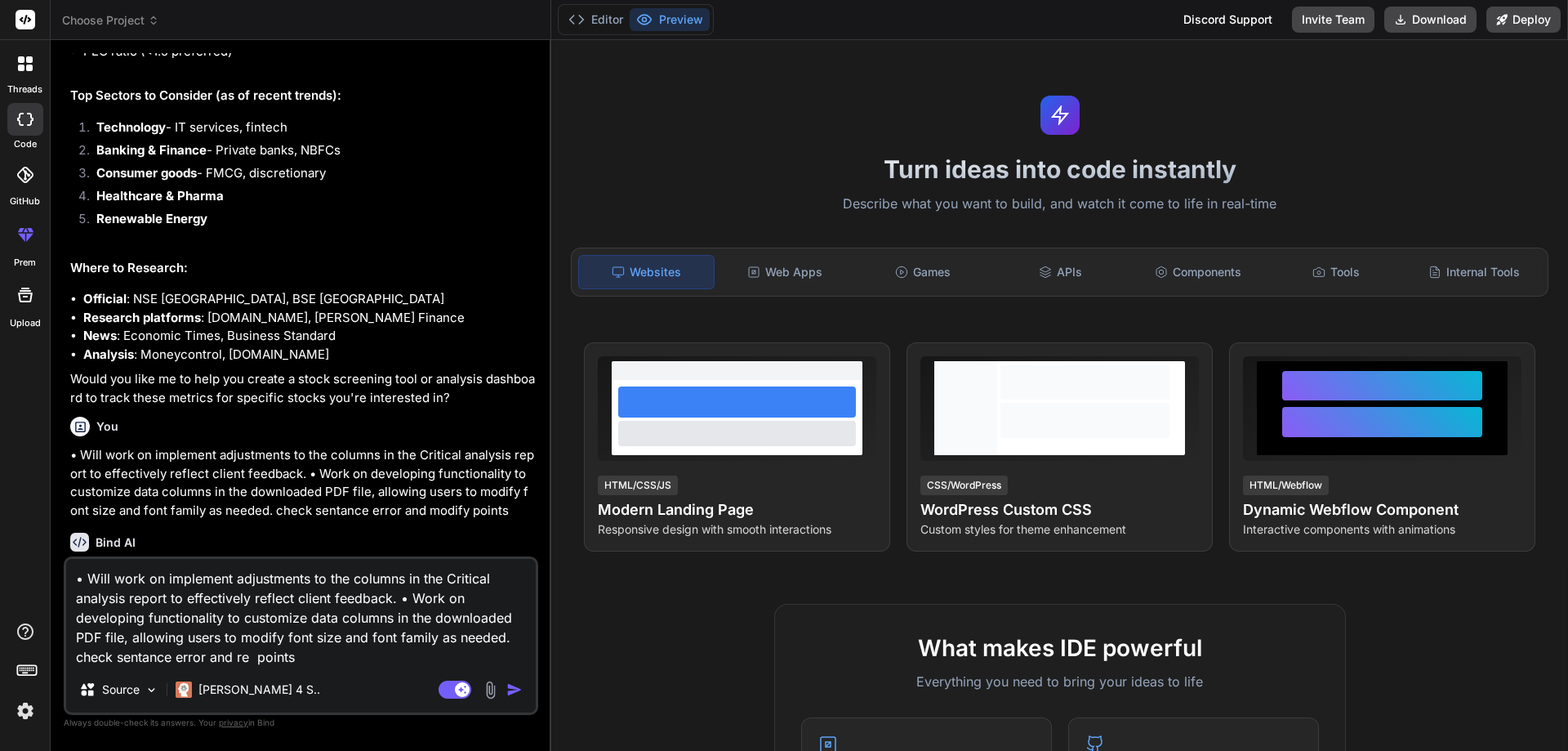
type textarea "x"
type textarea "• Will work on implement adjustments to the columns in the Critical analysis re…"
type textarea "x"
type textarea "• Will work on implement adjustments to the columns in the Critical analysis re…"
type textarea "x"
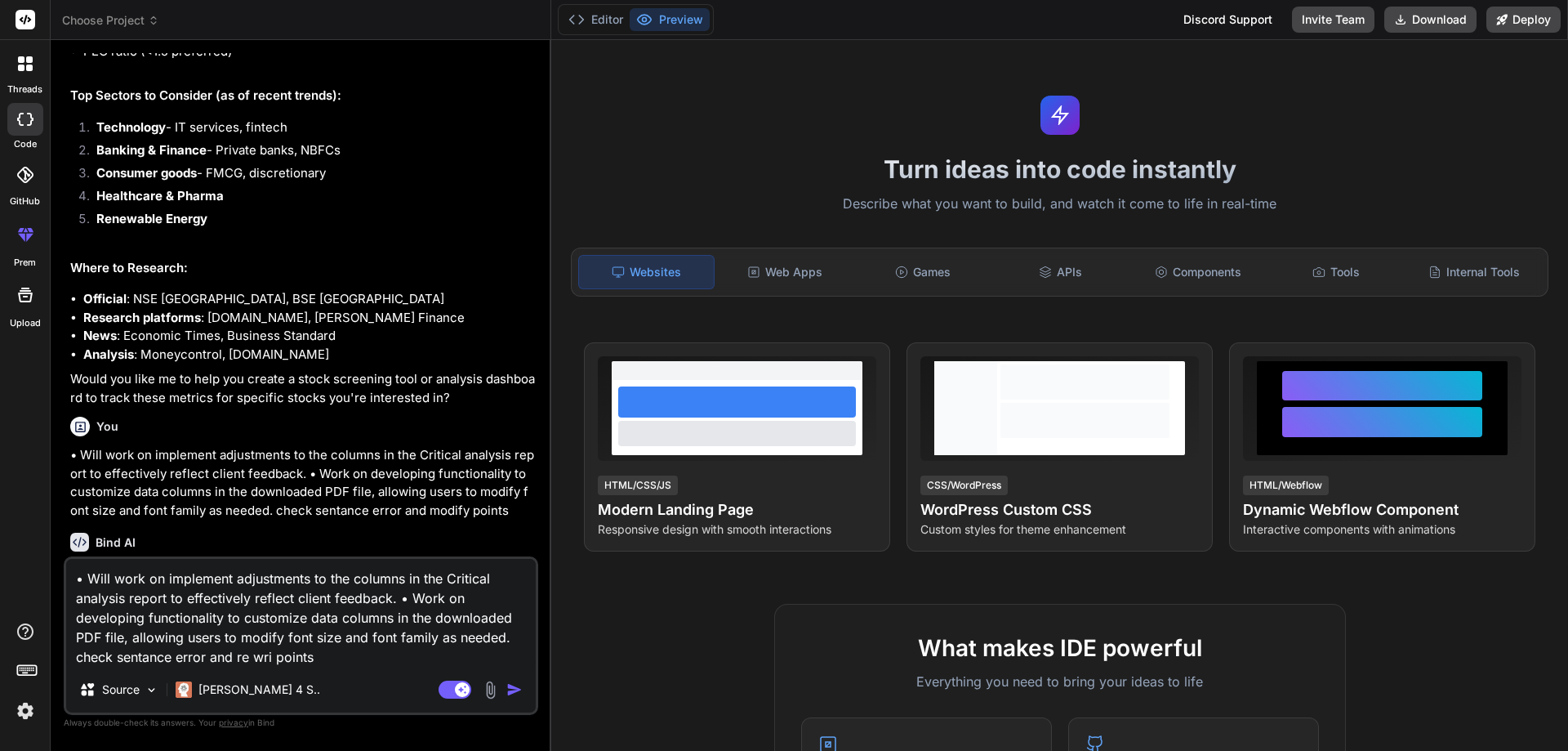
type textarea "• Will work on implement adjustments to the columns in the Critical analysis re…"
type textarea "x"
type textarea "• Will work on implement adjustments to the columns in the Critical analysis re…"
type textarea "x"
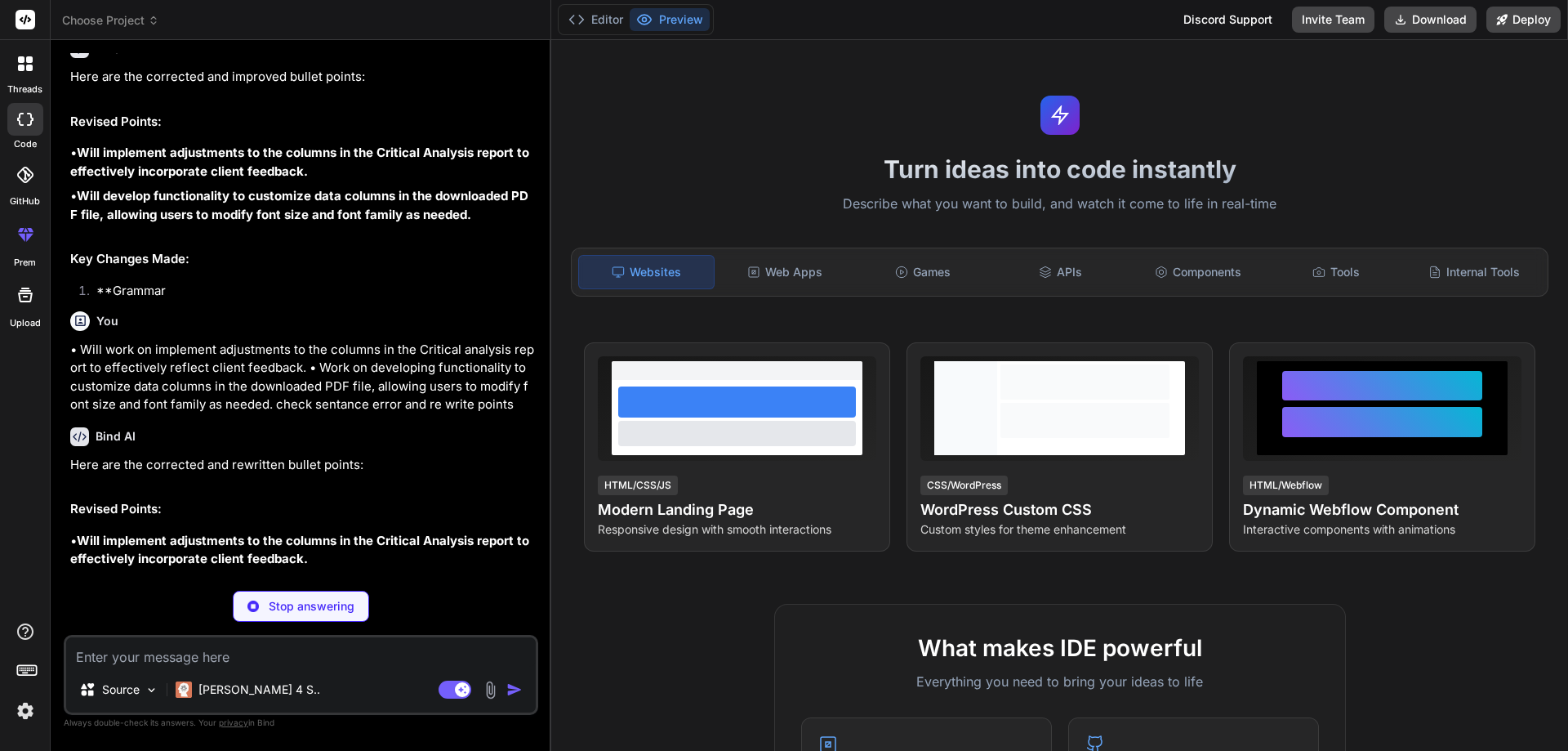
scroll to position [1929, 0]
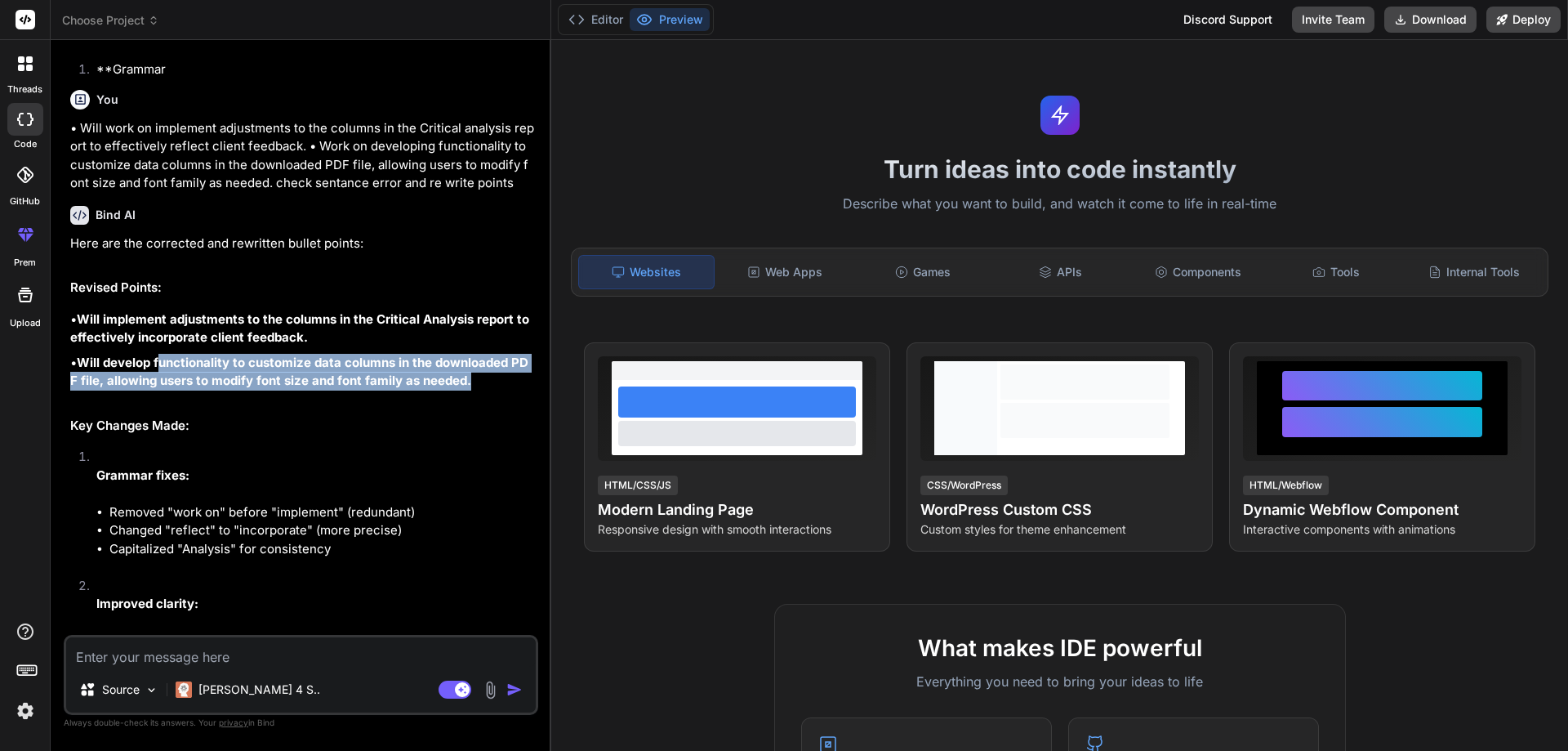
type textarea "x"
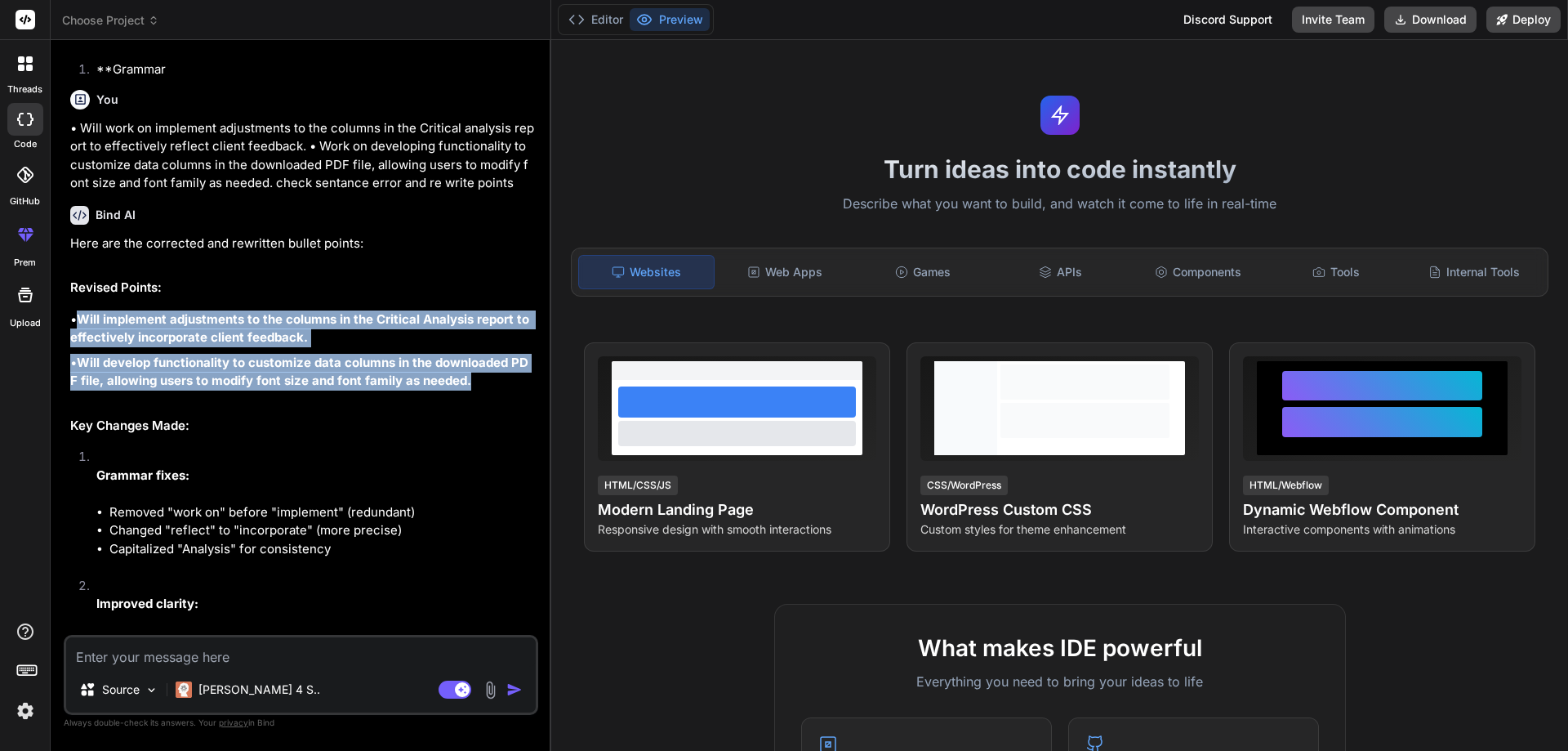
drag, startPoint x: 468, startPoint y: 383, endPoint x: 77, endPoint y: 311, distance: 397.6
click at [77, 311] on div "Here are the corrected and rewritten bullet points: Revised Points: • Will impl…" at bounding box center [303, 551] width 465 height 634
copy div "Will implement adjustments to the columns in the Critical Analysis report to ef…"
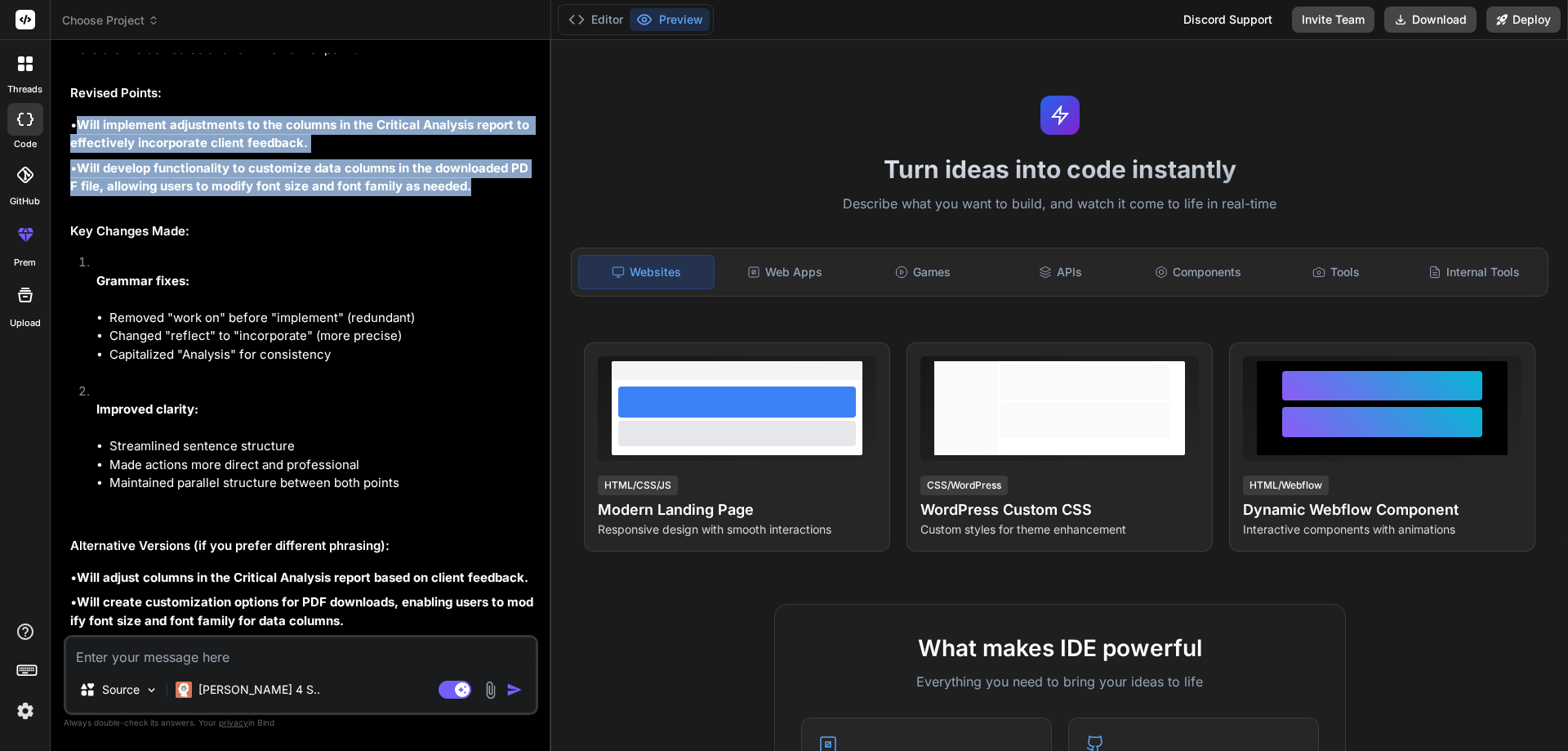
scroll to position [2165, 0]
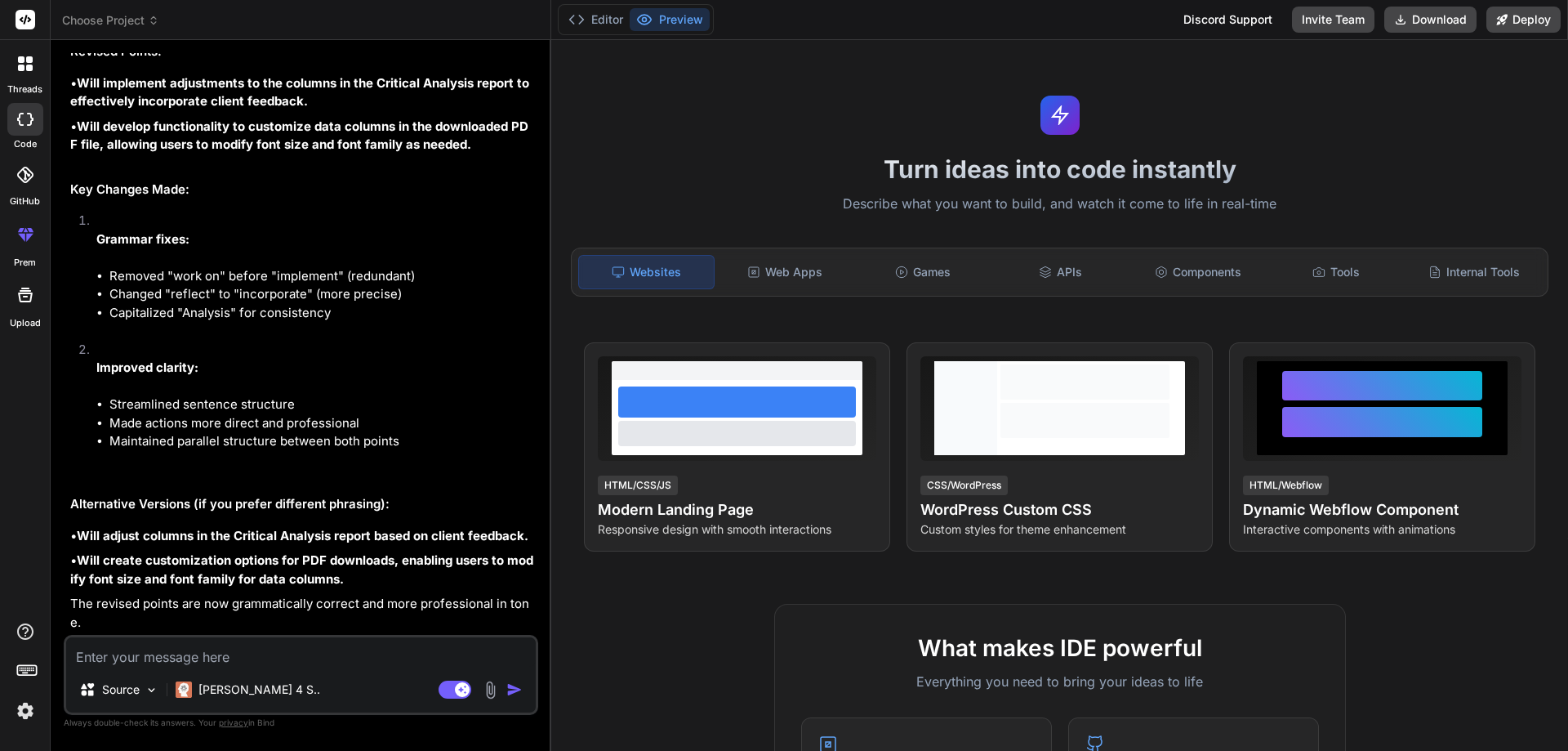
click at [171, 660] on textarea at bounding box center [301, 652] width 469 height 29
paste textarea "• Worked on implementing adjustments to the columns in the Critical Activity re…"
type textarea "• Worked on implementing adjustments to the columns in the Critical Activity re…"
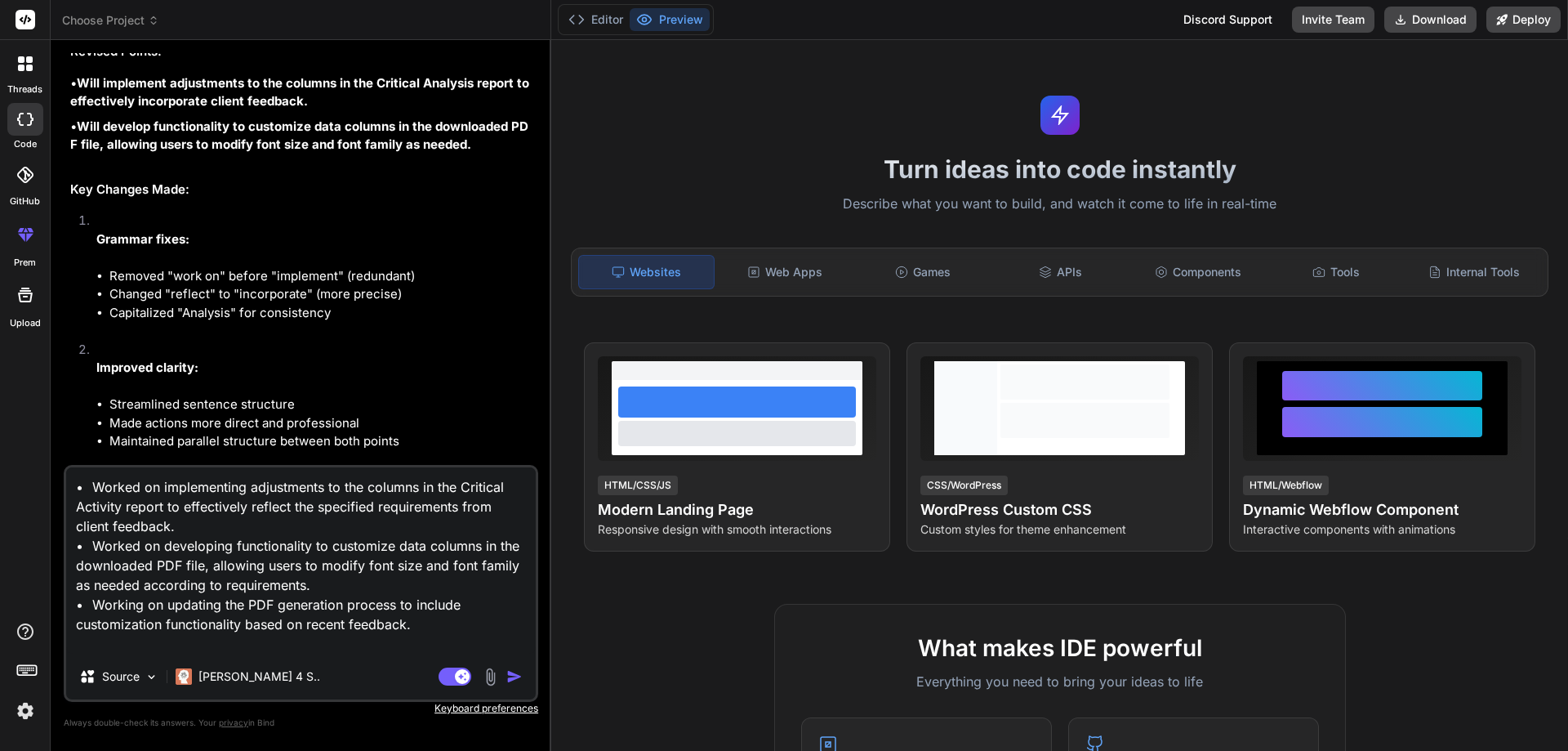
type textarea "x"
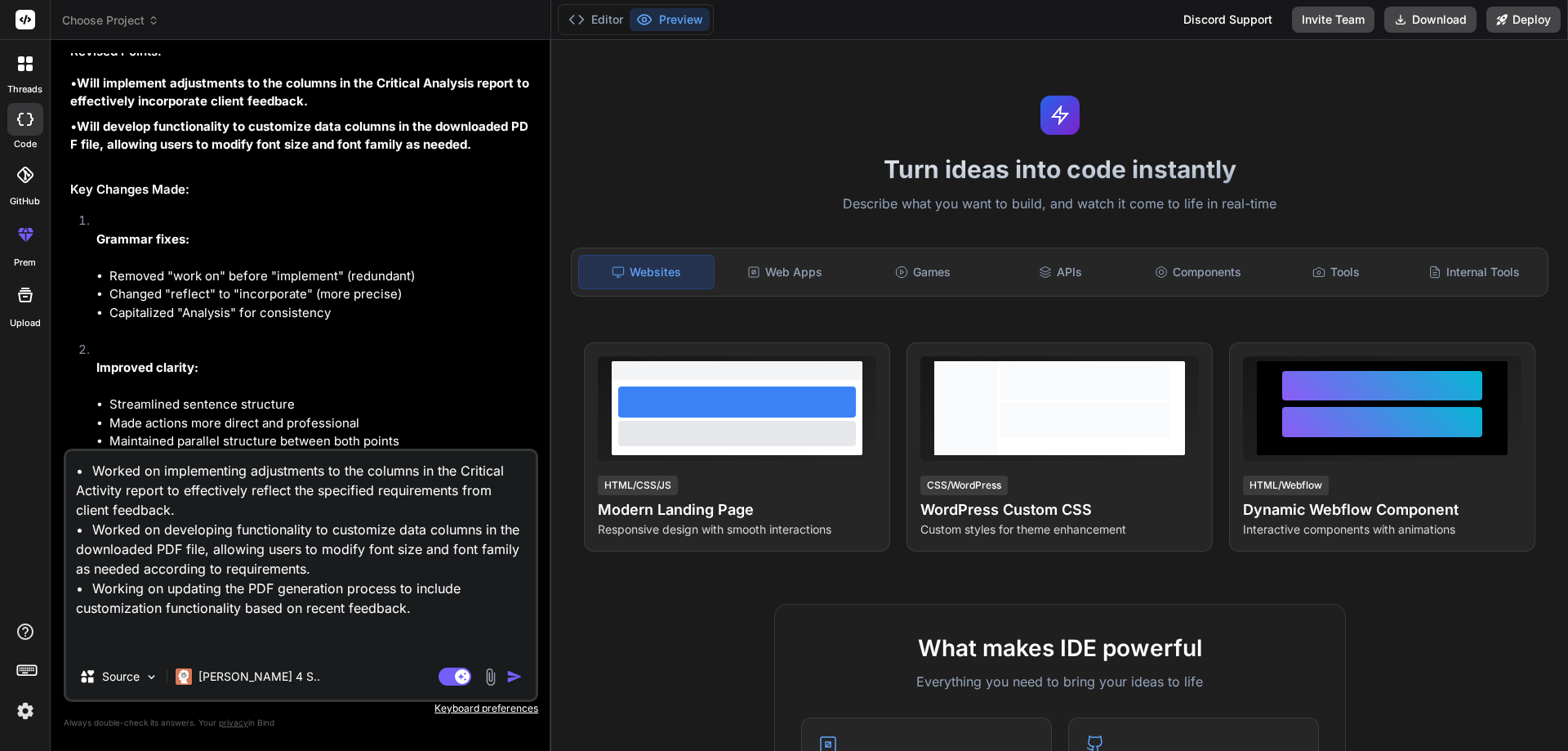
type textarea "• Worked on implementing adjustments to the columns in the Critical Activity re…"
type textarea "x"
drag, startPoint x: 480, startPoint y: 146, endPoint x: 223, endPoint y: 155, distance: 257.2
click at [223, 155] on div "Here are the corrected and rewritten bullet points: Revised Points: • Will impl…" at bounding box center [303, 315] width 465 height 634
click at [241, 196] on h2 "Key Changes Made:" at bounding box center [303, 190] width 465 height 19
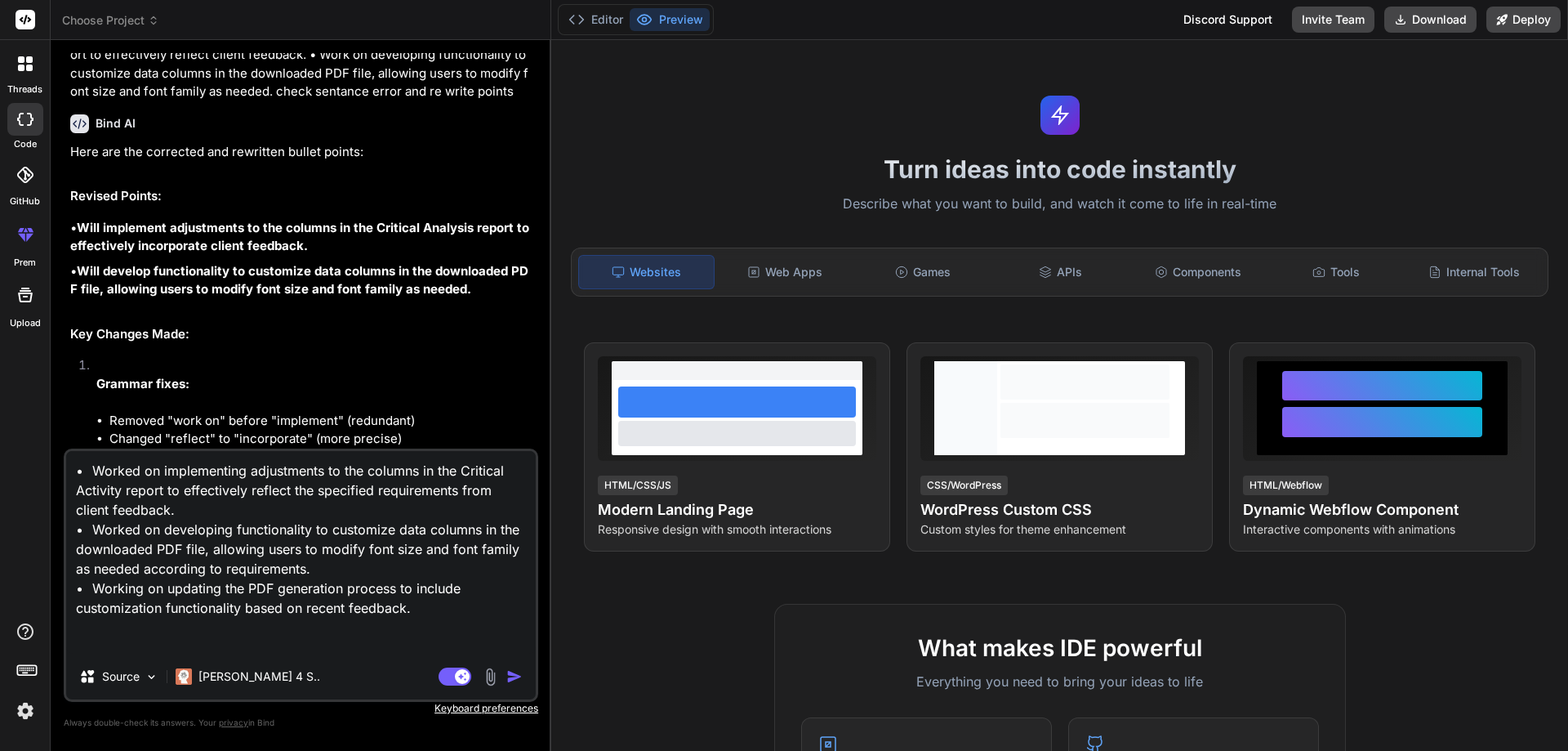
scroll to position [1920, 0]
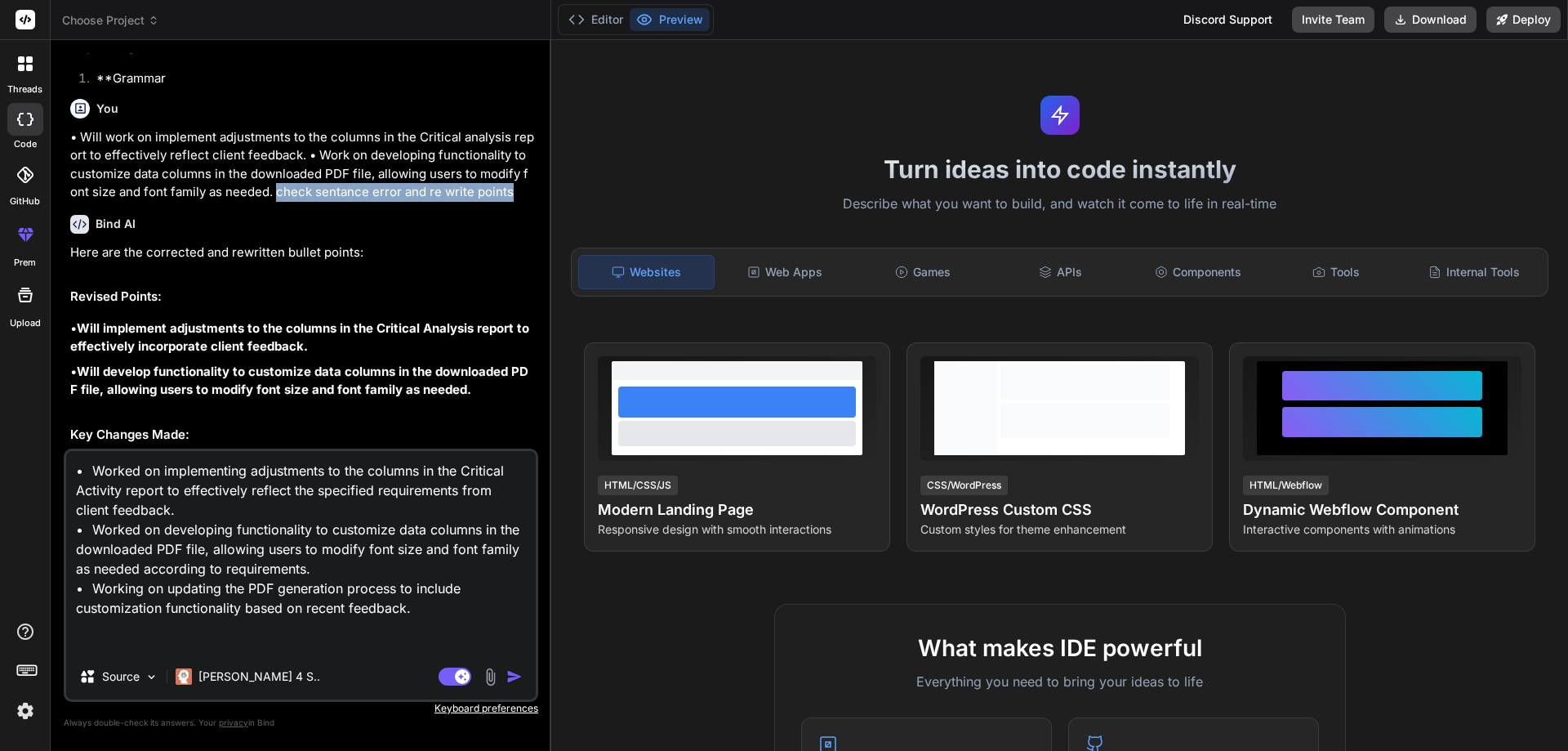
drag, startPoint x: 504, startPoint y: 189, endPoint x: 262, endPoint y: 194, distance: 242.1
click at [262, 194] on p "• Will work on implement adjustments to the columns in the Critical analysis re…" at bounding box center [303, 164] width 465 height 73
copy p "check sentance error and re write points"
click at [103, 650] on textarea "• Worked on implementing adjustments to the columns in the Critical Activity re…" at bounding box center [301, 552] width 469 height 202
paste textarea "check sentance error and re write points"
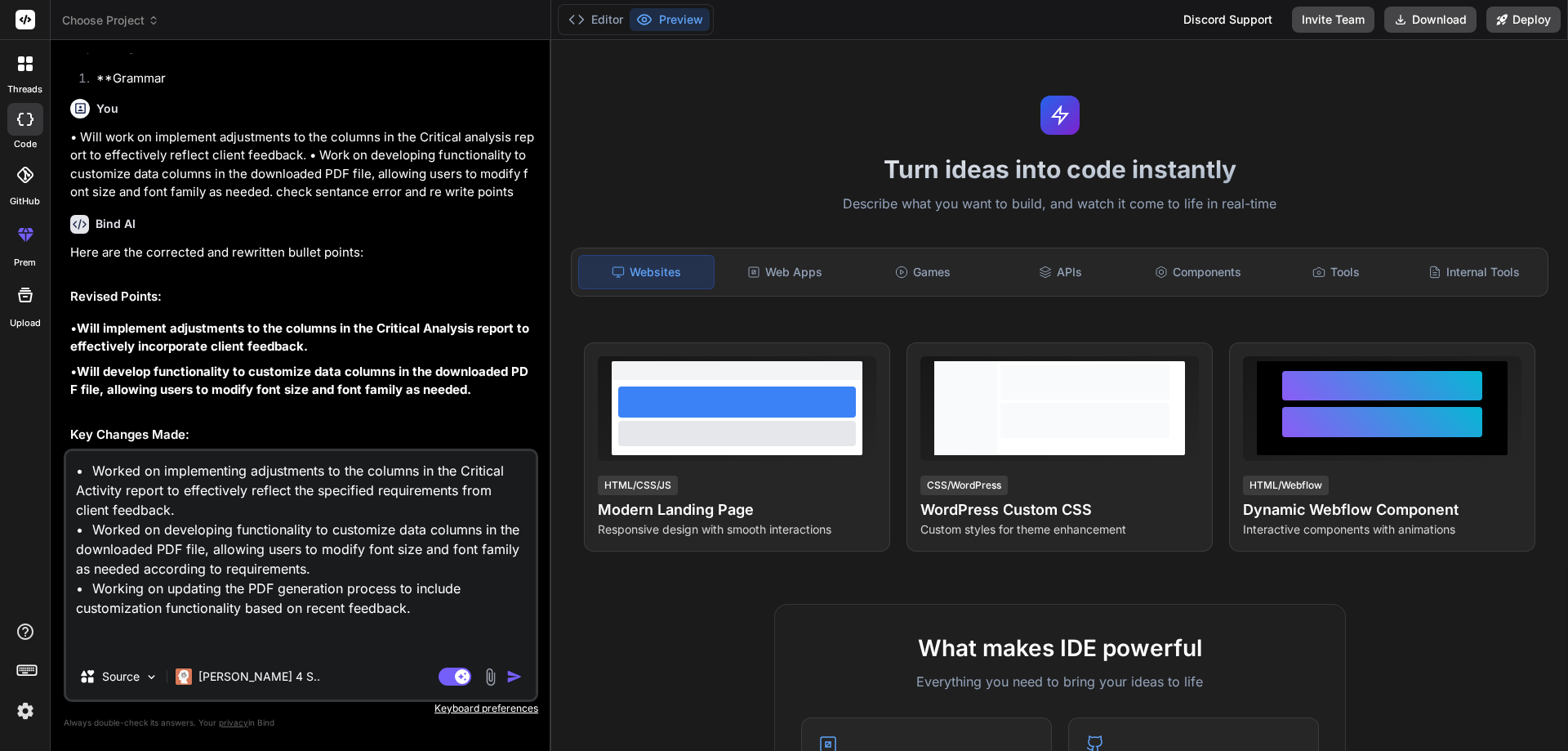
type textarea "• Worked on implementing adjustments to the columns in the Critical Activity re…"
type textarea "x"
type textarea "• Worked on implementing adjustments to the columns in the Critical Activity re…"
click at [513, 678] on img "button" at bounding box center [514, 676] width 16 height 16
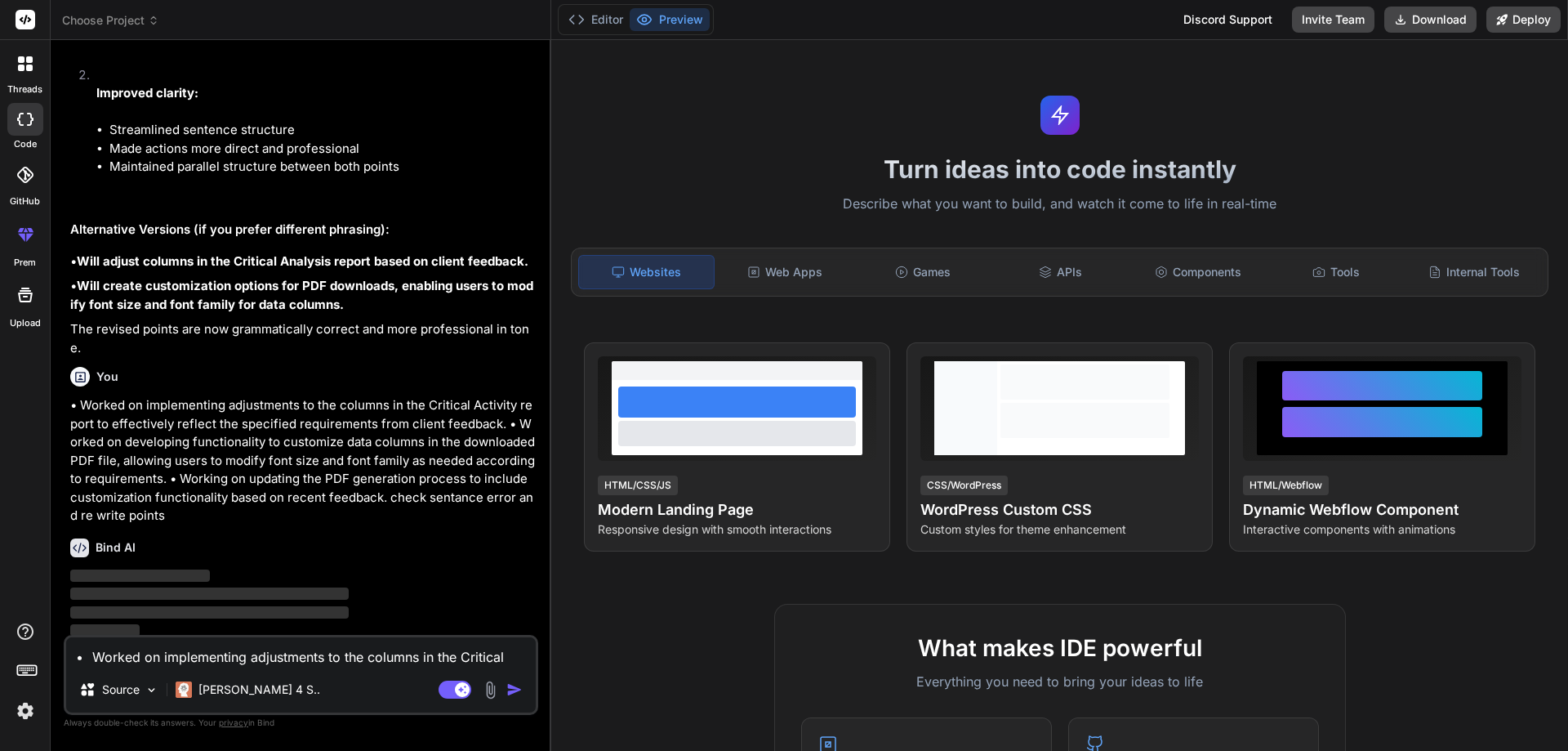
scroll to position [2445, 0]
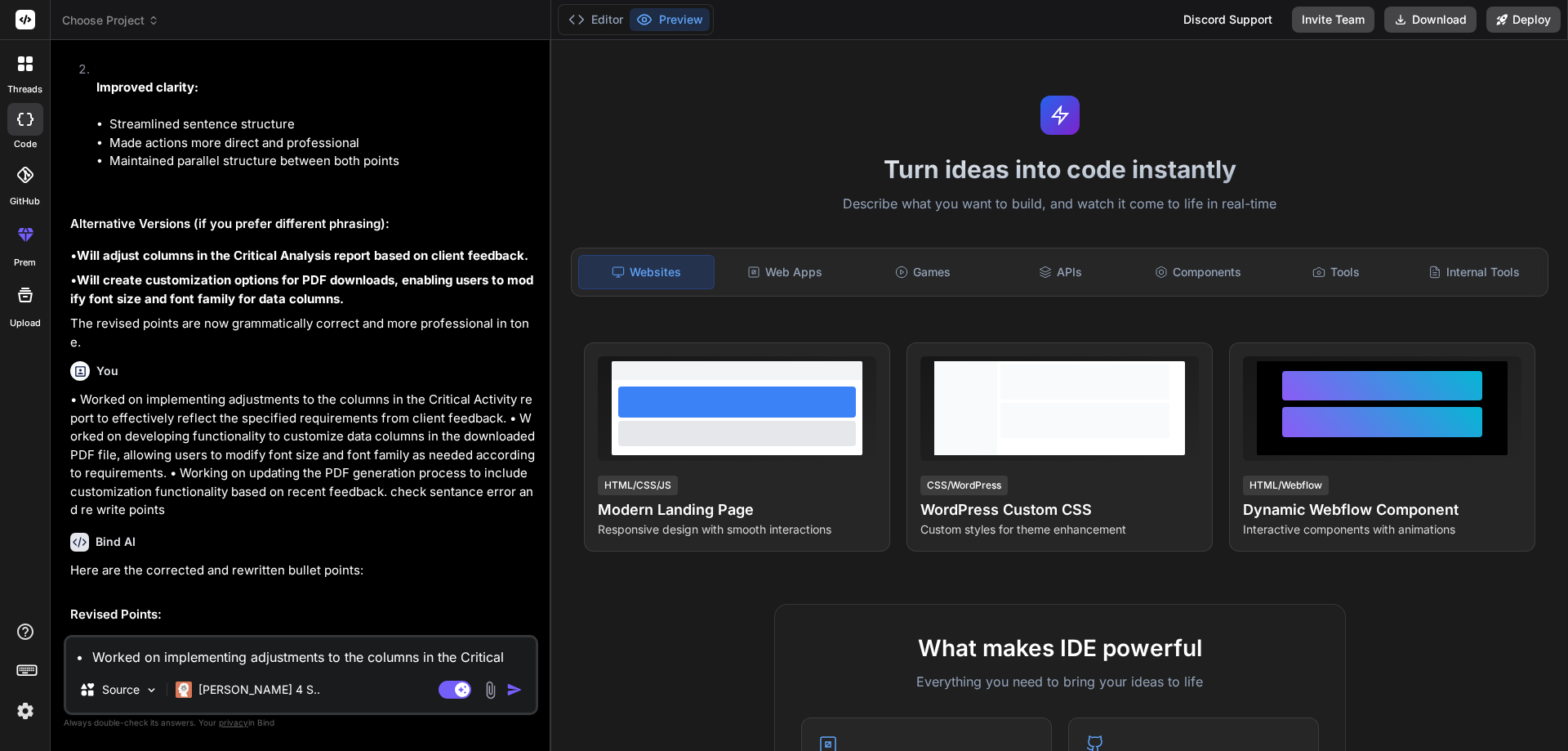
type textarea "x"
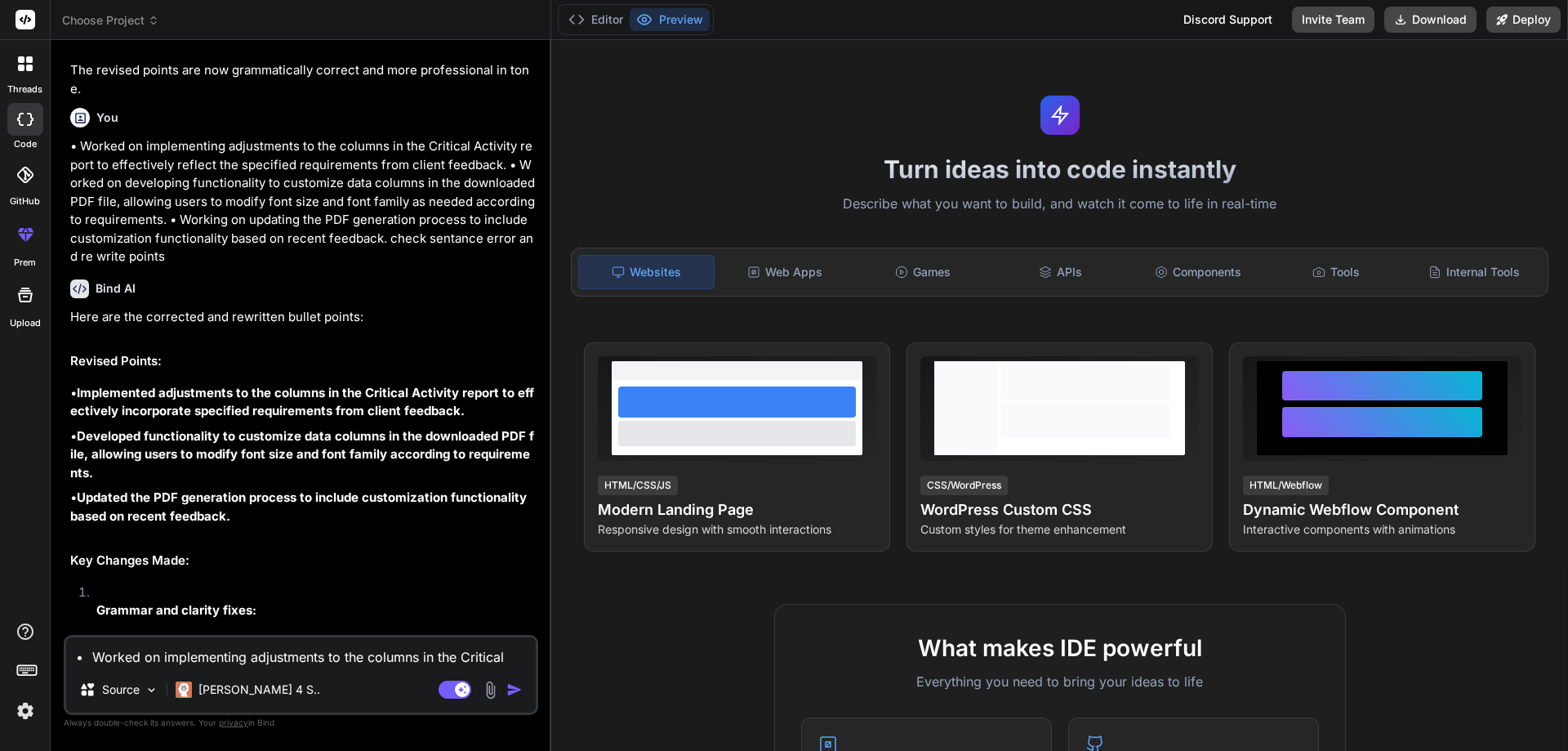
scroll to position [2660, 0]
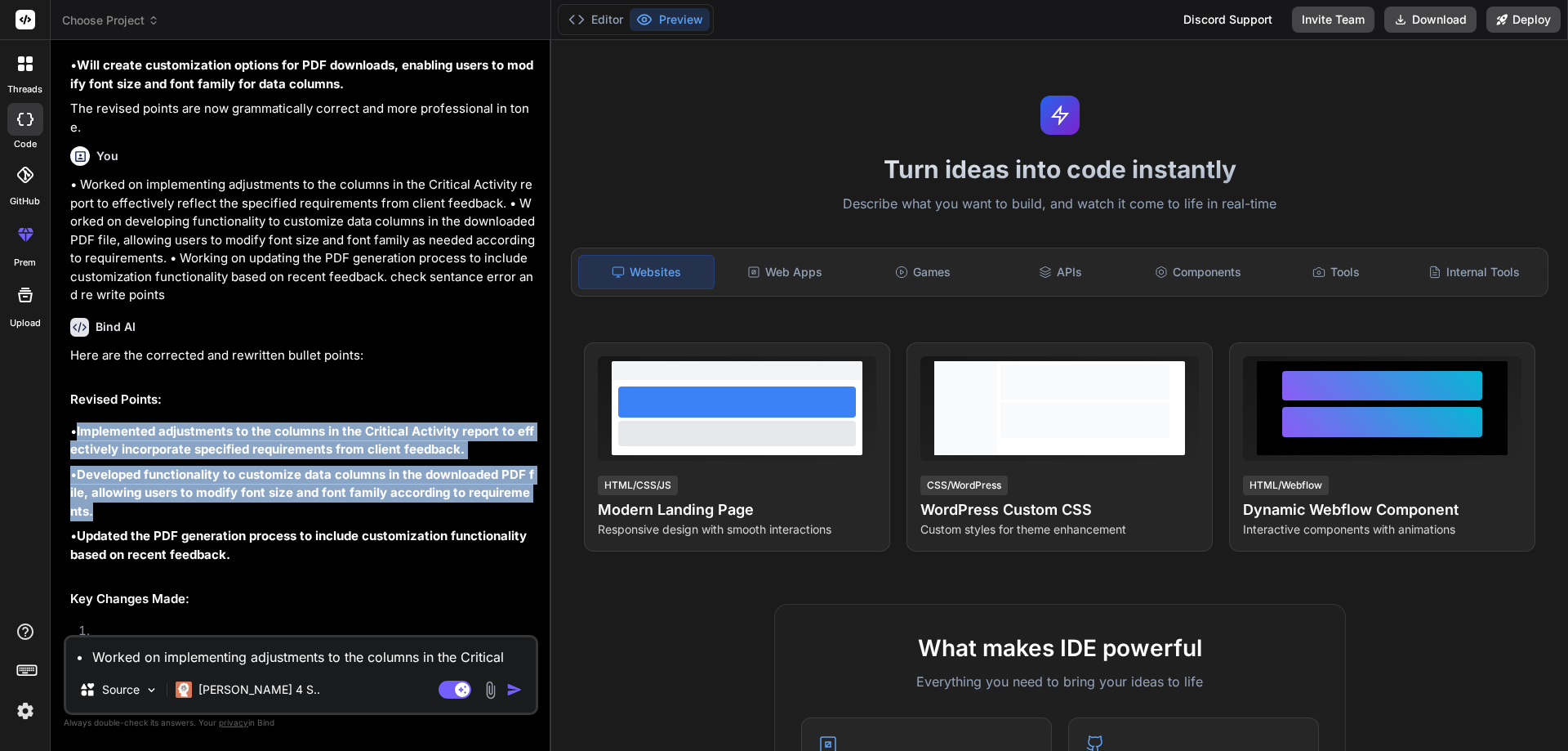
drag, startPoint x: 84, startPoint y: 512, endPoint x: 79, endPoint y: 433, distance: 79.2
click at [79, 433] on div "Here are the corrected and rewritten bullet points: Revised Points: • Implement…" at bounding box center [303, 734] width 465 height 775
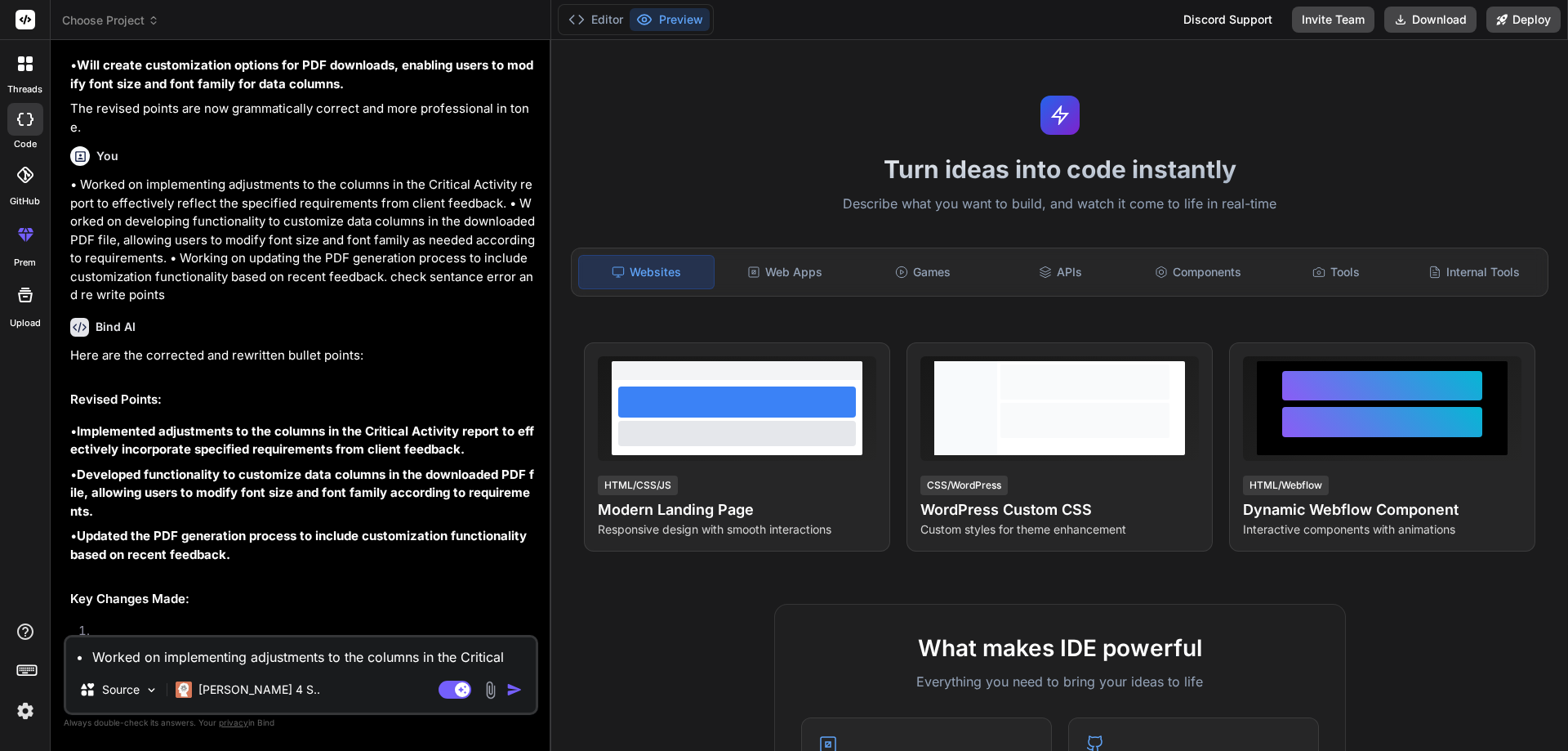
click at [231, 557] on p "• Updated the PDF generation process to include customization functionality bas…" at bounding box center [303, 545] width 465 height 37
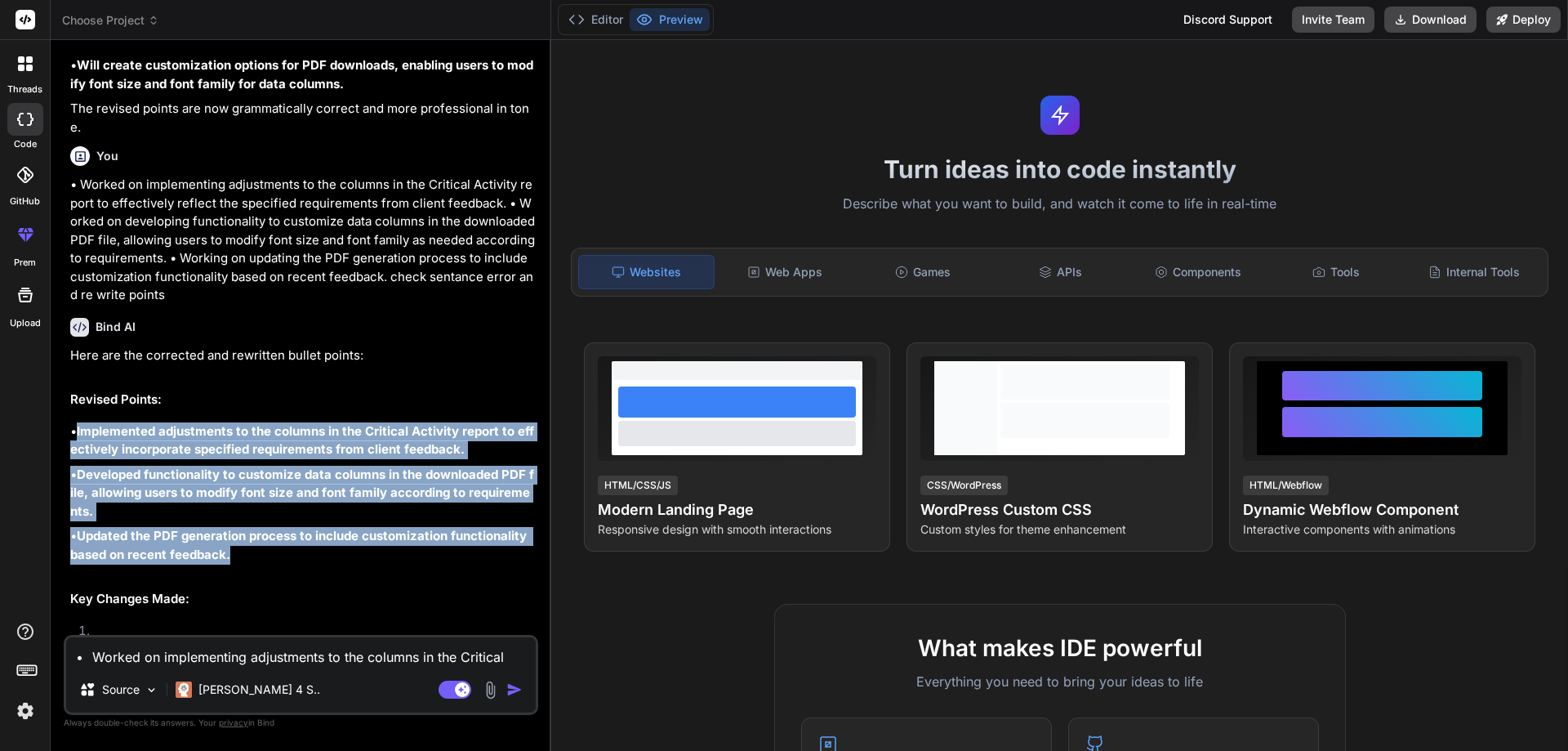
drag, startPoint x: 231, startPoint y: 557, endPoint x: 80, endPoint y: 429, distance: 198.0
click at [80, 429] on div "Here are the corrected and rewritten bullet points: Revised Points: • Implement…" at bounding box center [303, 734] width 465 height 775
copy div "Implemented adjustments to the columns in the Critical Activity report to effec…"
